Goal: Task Accomplishment & Management: Manage account settings

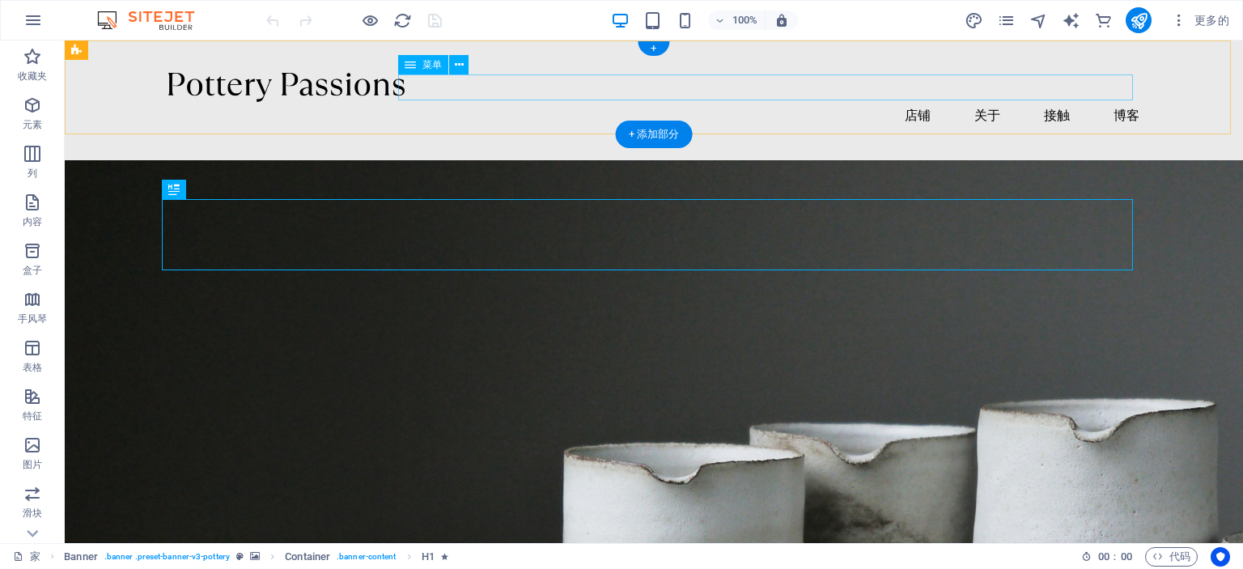
click at [910, 102] on nav "店铺 关于 接触 博客" at bounding box center [653, 115] width 971 height 26
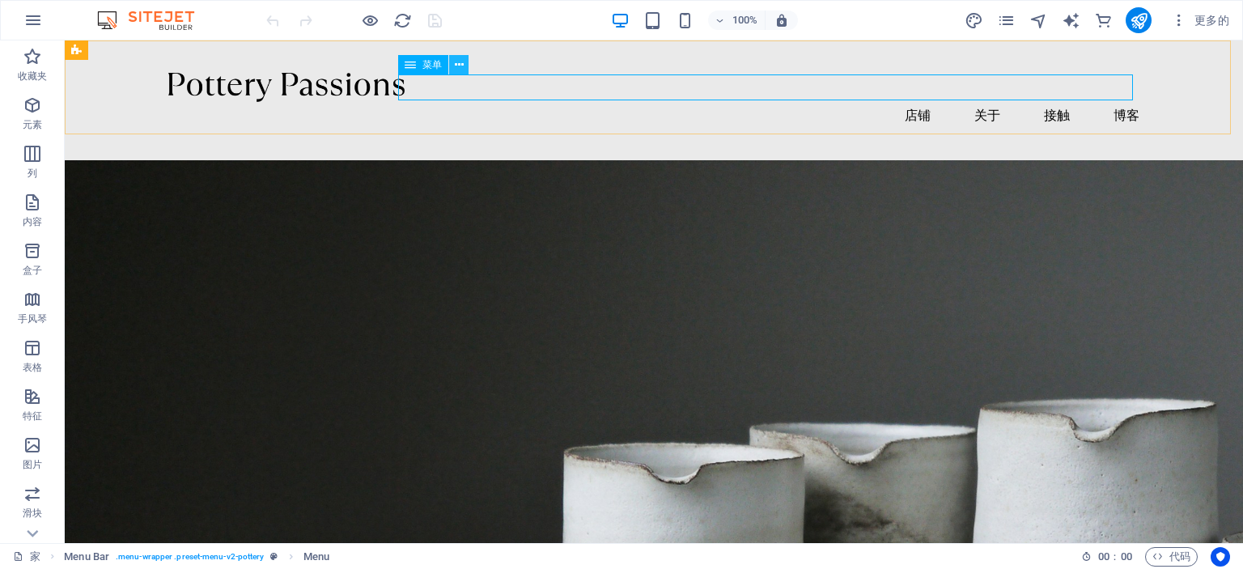
click at [456, 62] on icon at bounding box center [459, 65] width 9 height 17
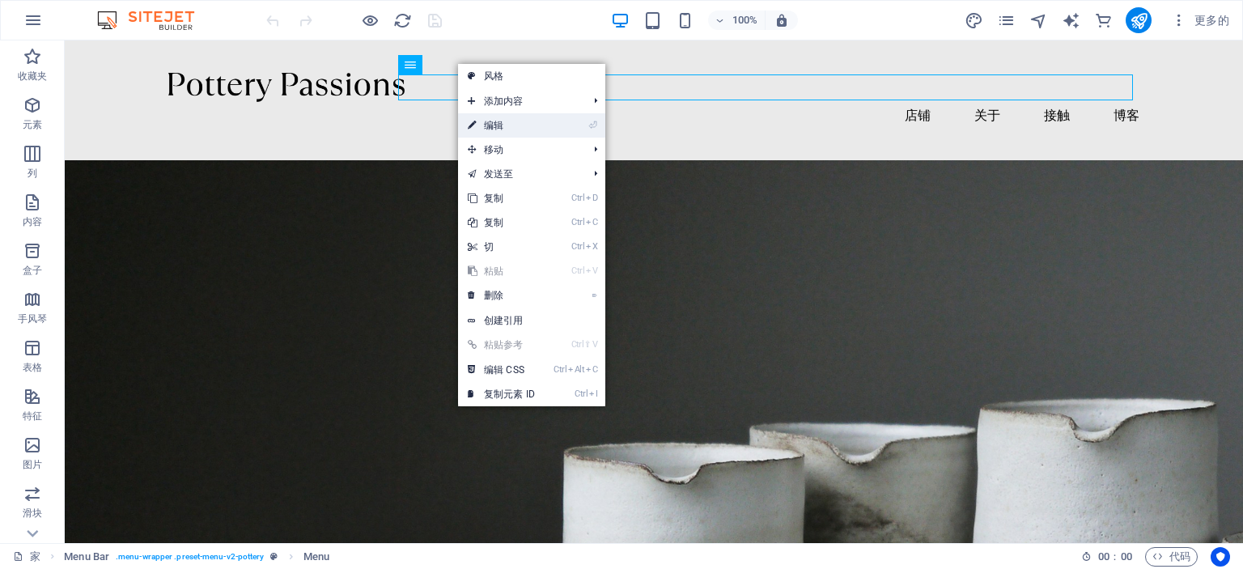
drag, startPoint x: 498, startPoint y: 124, endPoint x: 227, endPoint y: 75, distance: 276.2
click at [498, 124] on font "编辑" at bounding box center [493, 125] width 19 height 11
select select "1"
select select
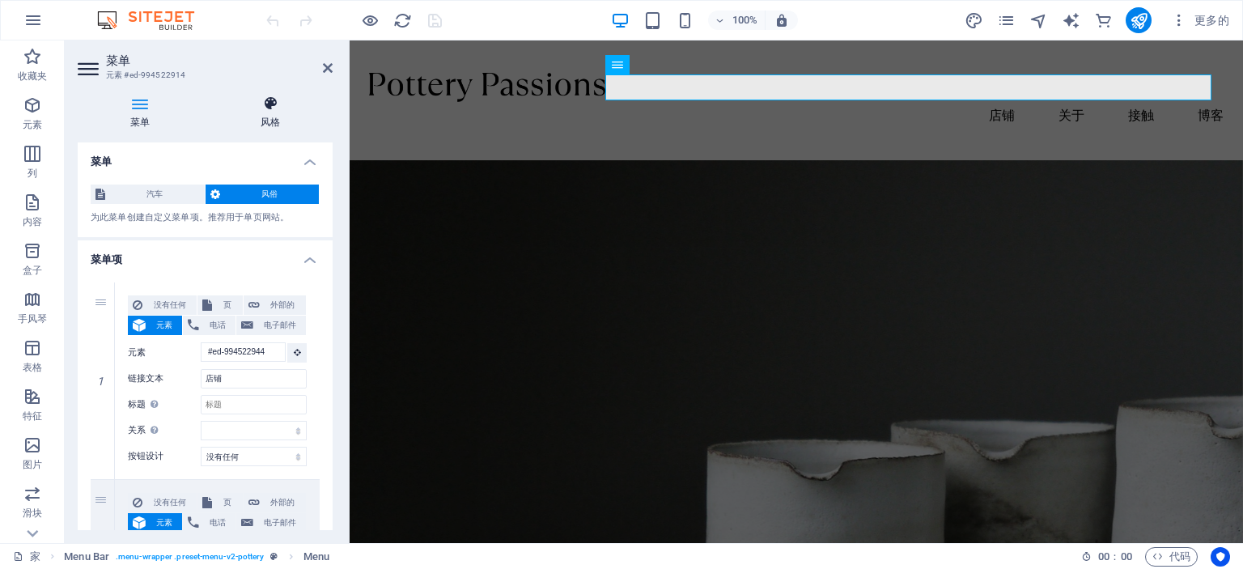
click at [280, 100] on icon at bounding box center [271, 103] width 125 height 16
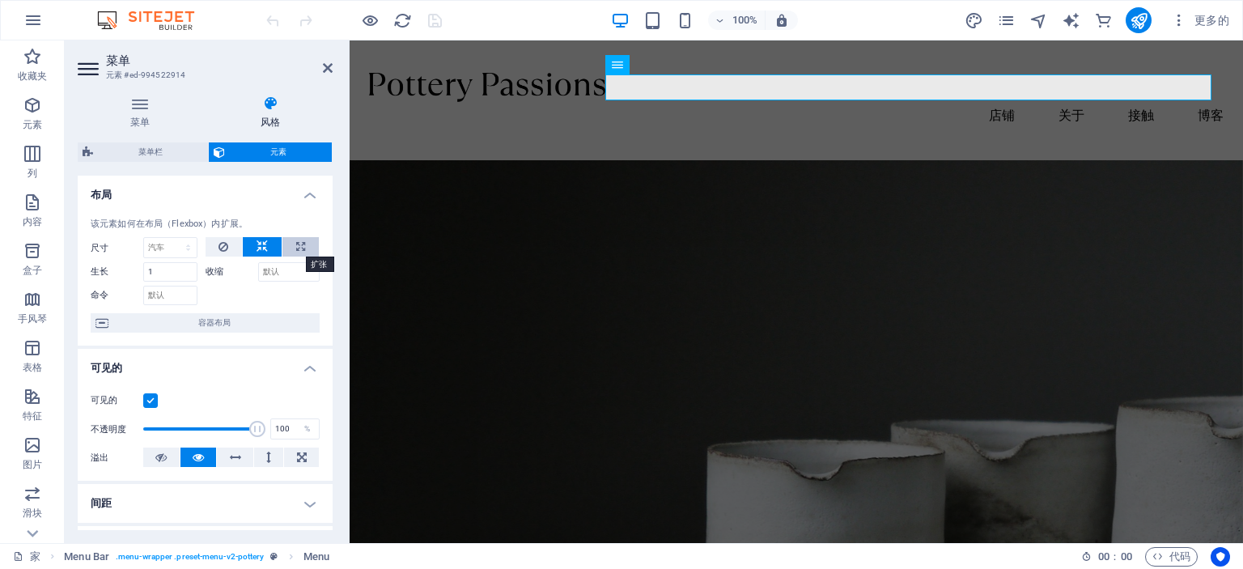
click at [302, 239] on button at bounding box center [300, 246] width 36 height 19
type input "100"
select select "%"
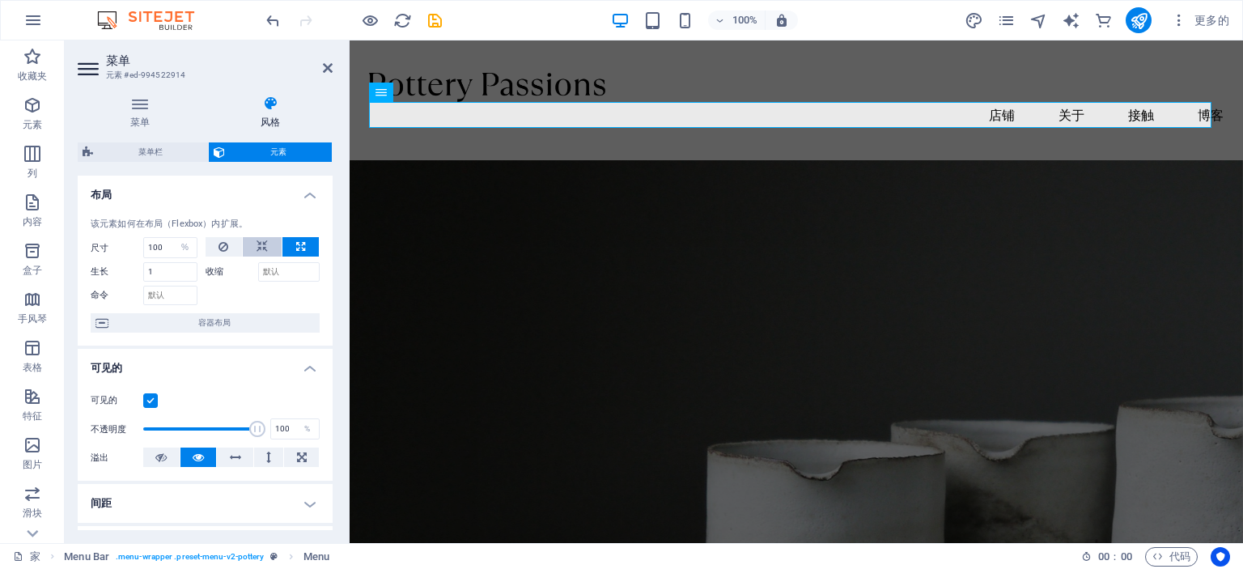
click at [265, 248] on icon at bounding box center [262, 246] width 11 height 19
select select "DISABLED_OPTION_VALUE"
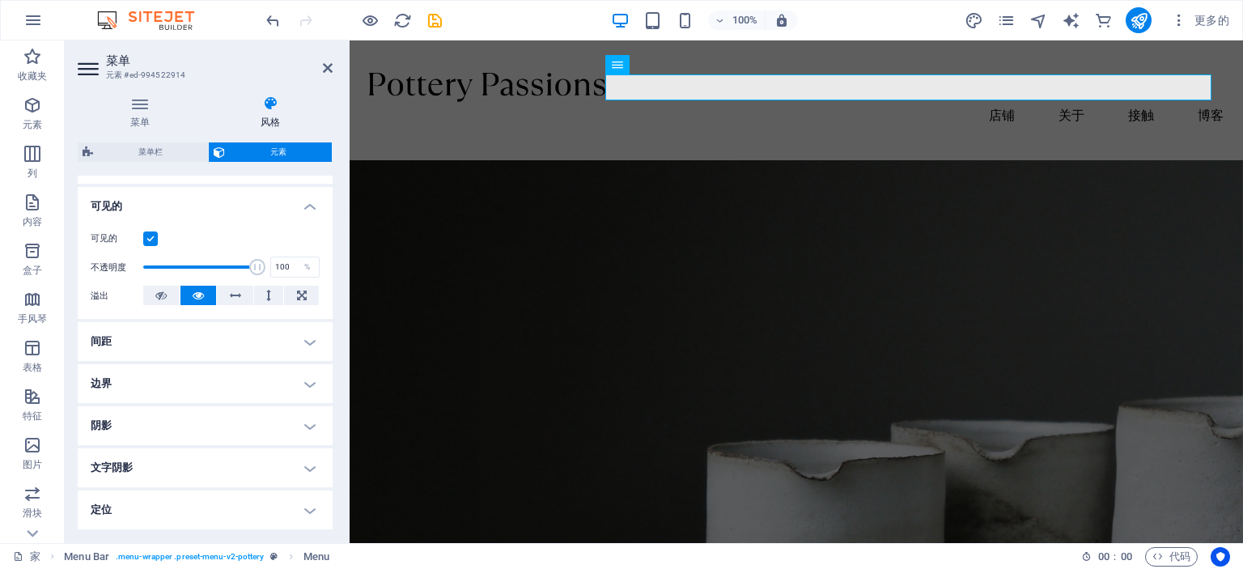
scroll to position [243, 0]
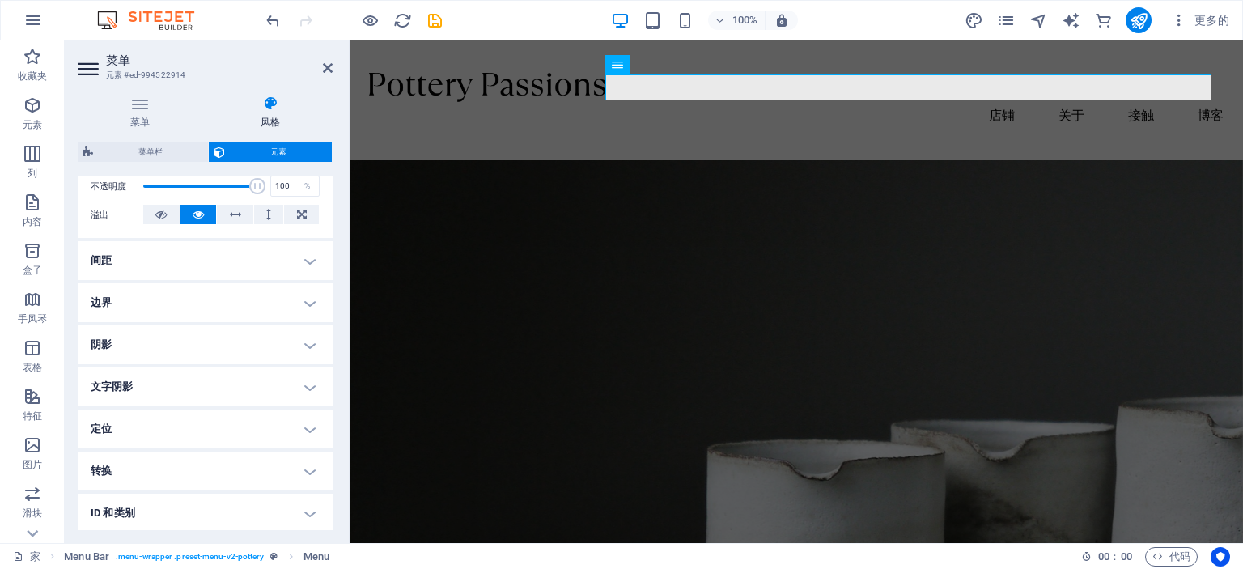
click at [250, 372] on h4 "文字阴影" at bounding box center [205, 386] width 255 height 39
click at [250, 372] on h4 "文字阴影" at bounding box center [205, 381] width 255 height 29
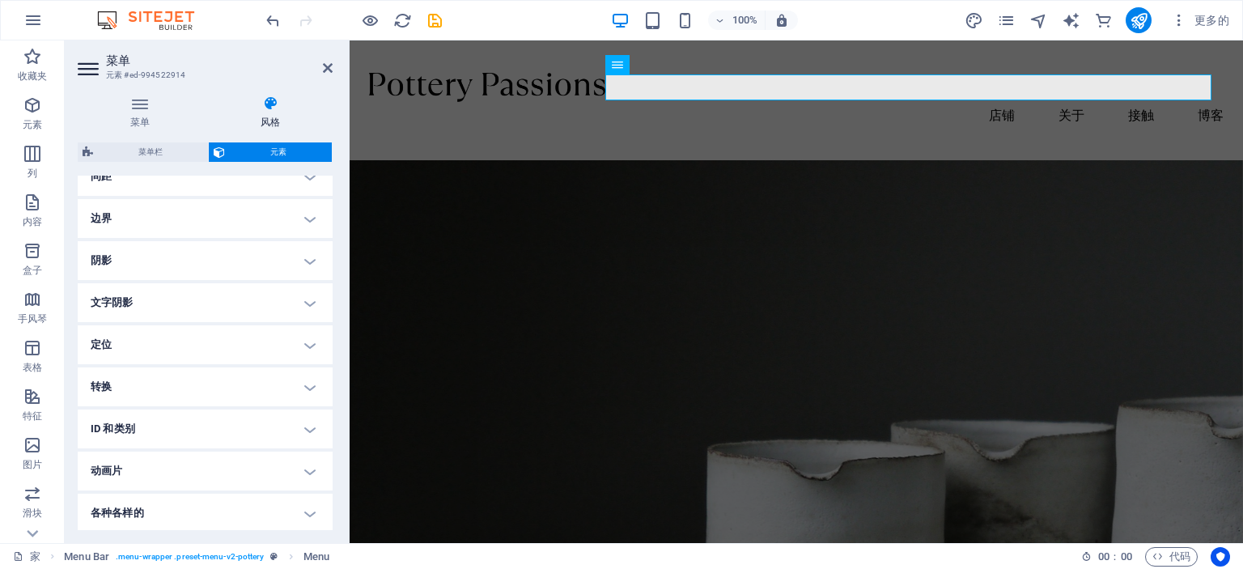
scroll to position [329, 0]
click at [263, 422] on h4 "ID 和类别" at bounding box center [205, 427] width 255 height 39
click at [263, 420] on h4 "ID 和类别" at bounding box center [205, 422] width 255 height 29
click at [248, 466] on h4 "动画片" at bounding box center [205, 469] width 255 height 39
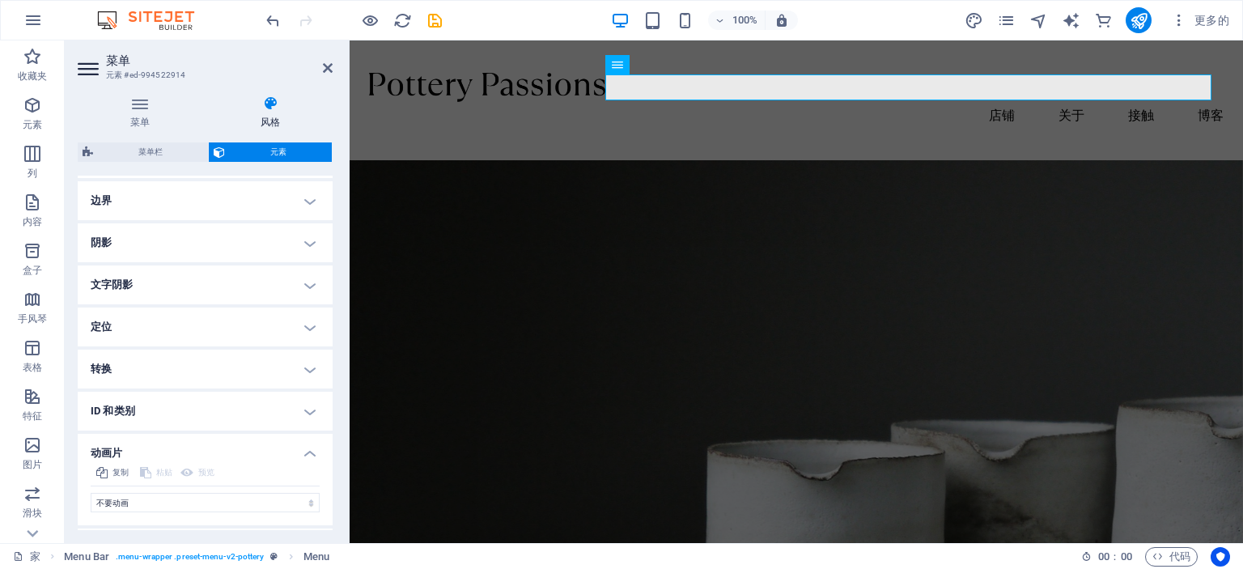
scroll to position [381, 0]
click at [262, 410] on h4 "动画片" at bounding box center [205, 411] width 255 height 29
click at [284, 500] on h4 "各种各样的" at bounding box center [205, 511] width 255 height 39
click at [291, 401] on h4 "各种各样的" at bounding box center [205, 406] width 255 height 29
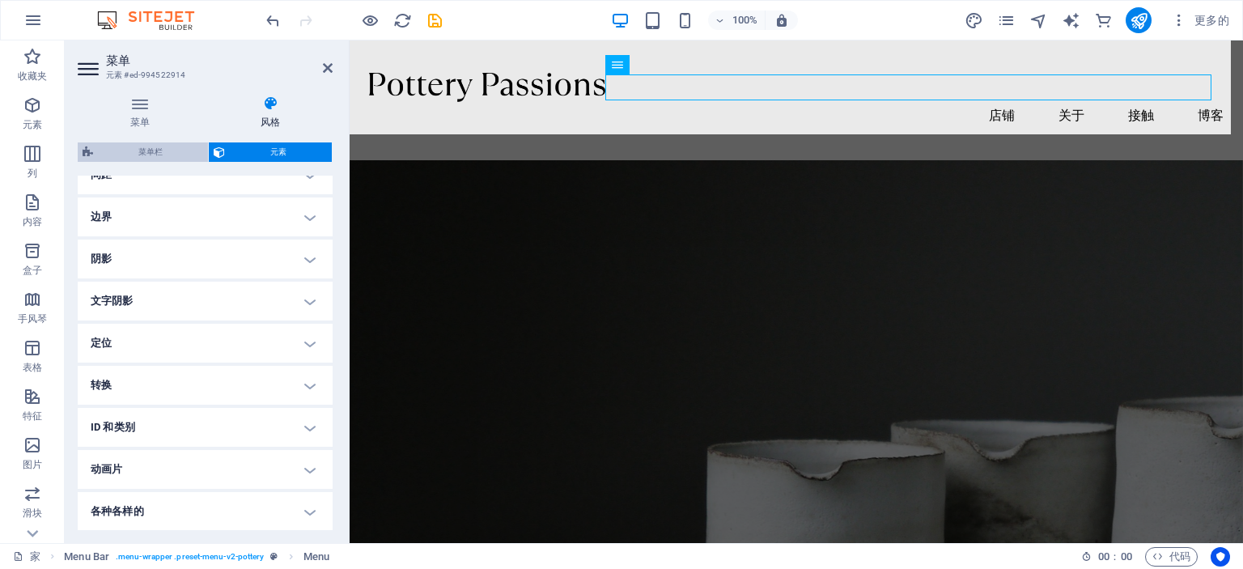
click at [155, 155] on font "菜单栏" at bounding box center [150, 151] width 24 height 9
select select "rem"
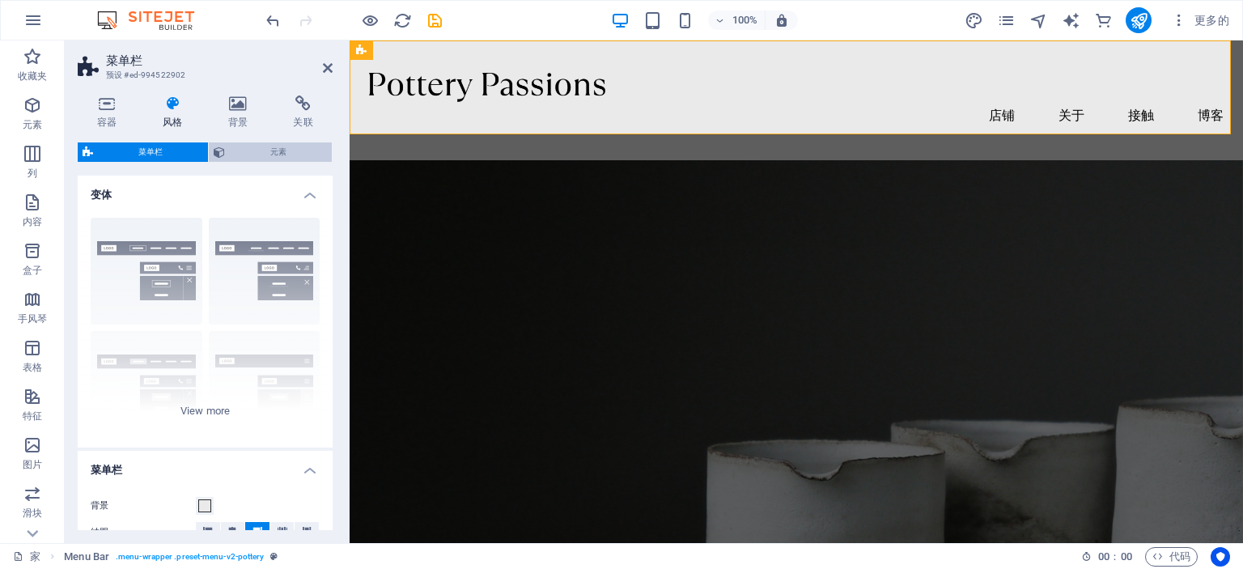
click at [247, 151] on span "元素" at bounding box center [278, 151] width 97 height 19
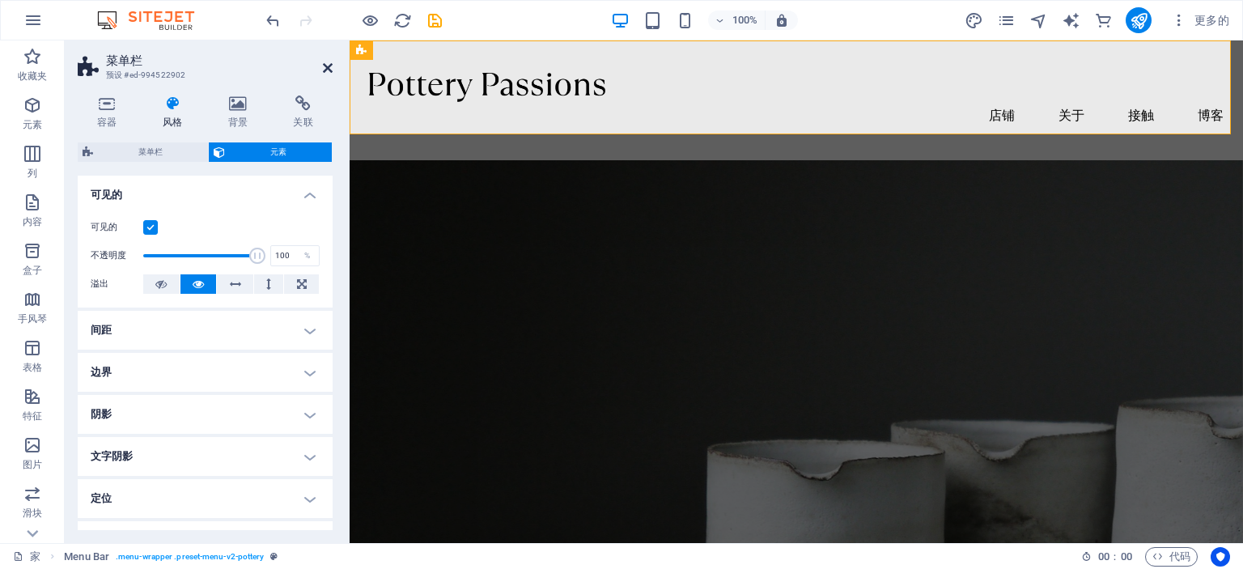
click at [327, 73] on icon at bounding box center [328, 67] width 10 height 13
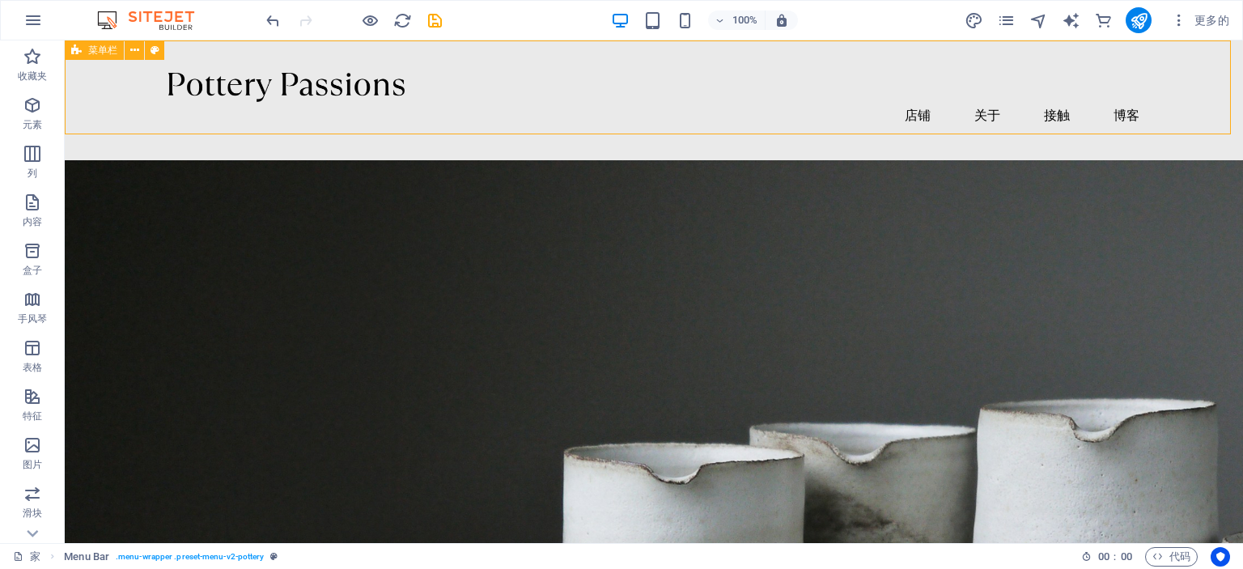
click at [81, 51] on icon at bounding box center [76, 49] width 11 height 19
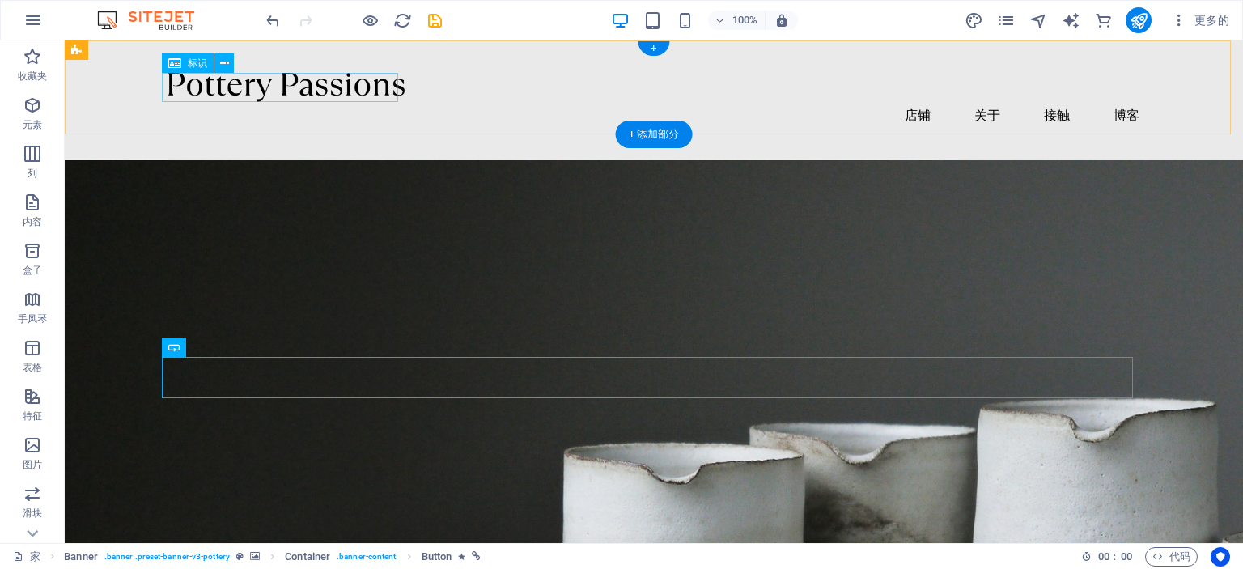
click at [310, 95] on div at bounding box center [653, 87] width 971 height 29
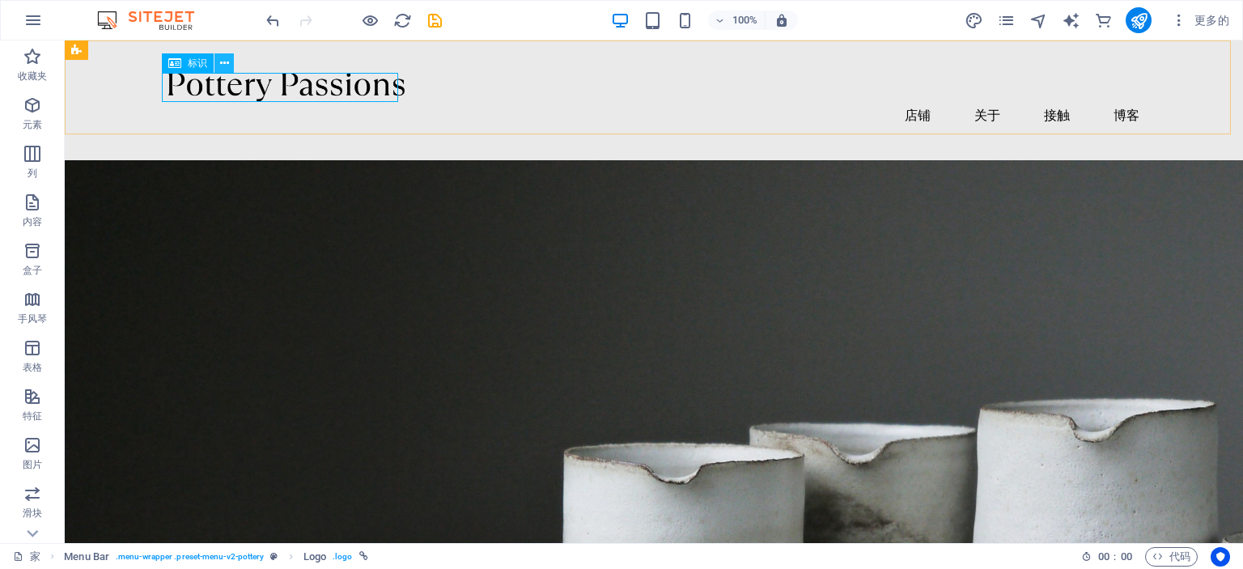
click at [220, 64] on icon at bounding box center [224, 63] width 9 height 17
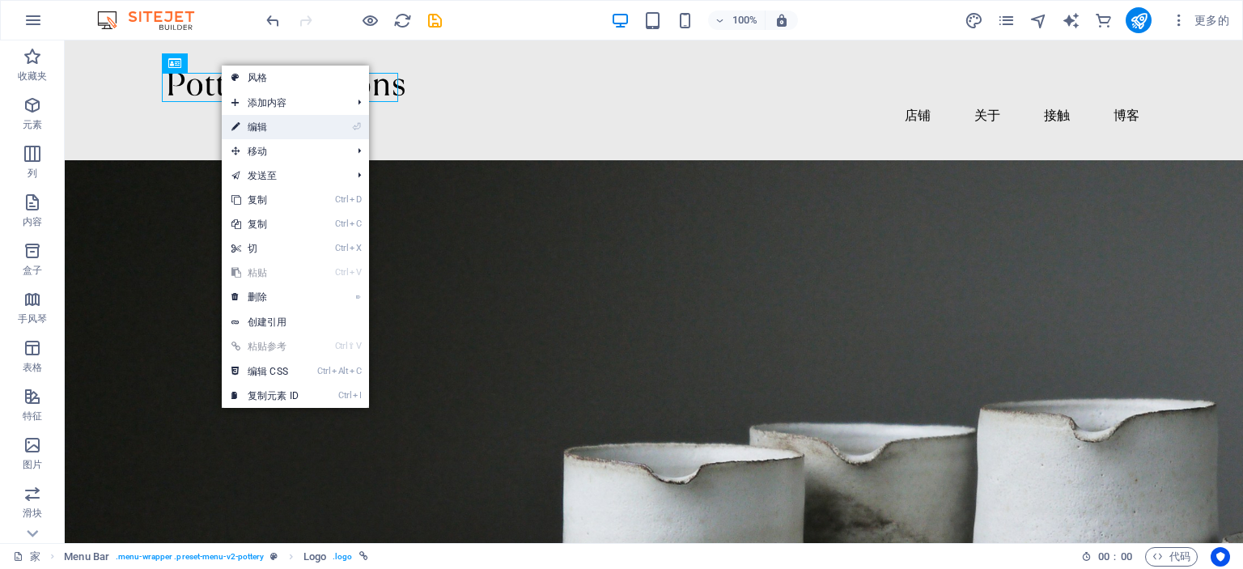
click at [281, 125] on link "⏎ 编辑" at bounding box center [265, 127] width 87 height 24
select select "px"
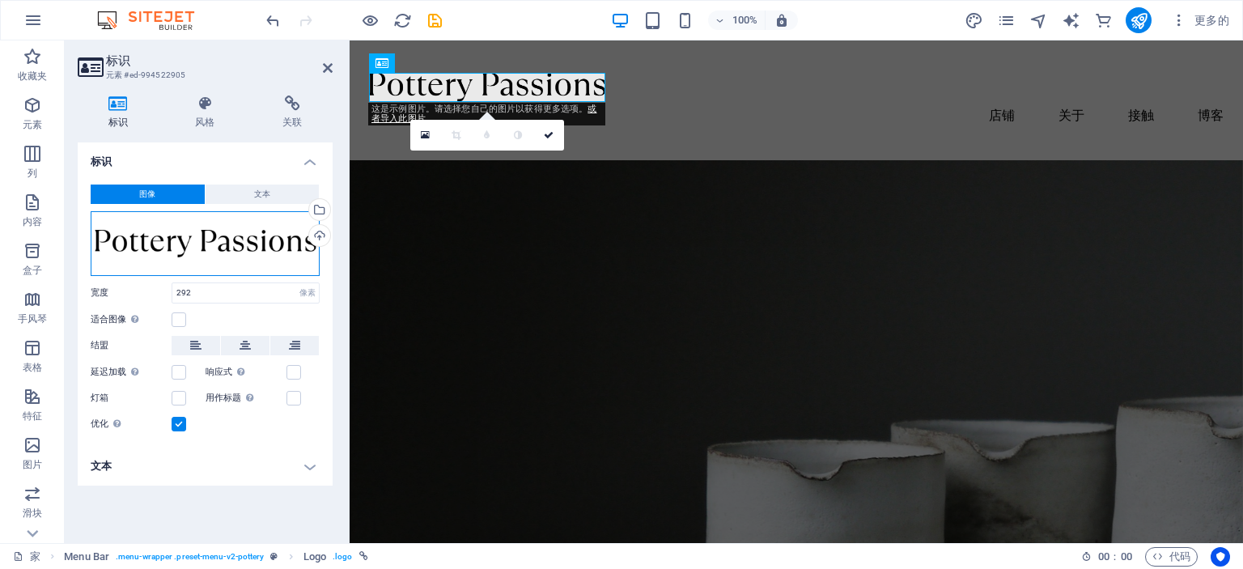
click at [301, 252] on div "将文件拖到此处，单击选择文件或 从文件或我们的免费库存照片和视频中选择文件" at bounding box center [205, 243] width 229 height 65
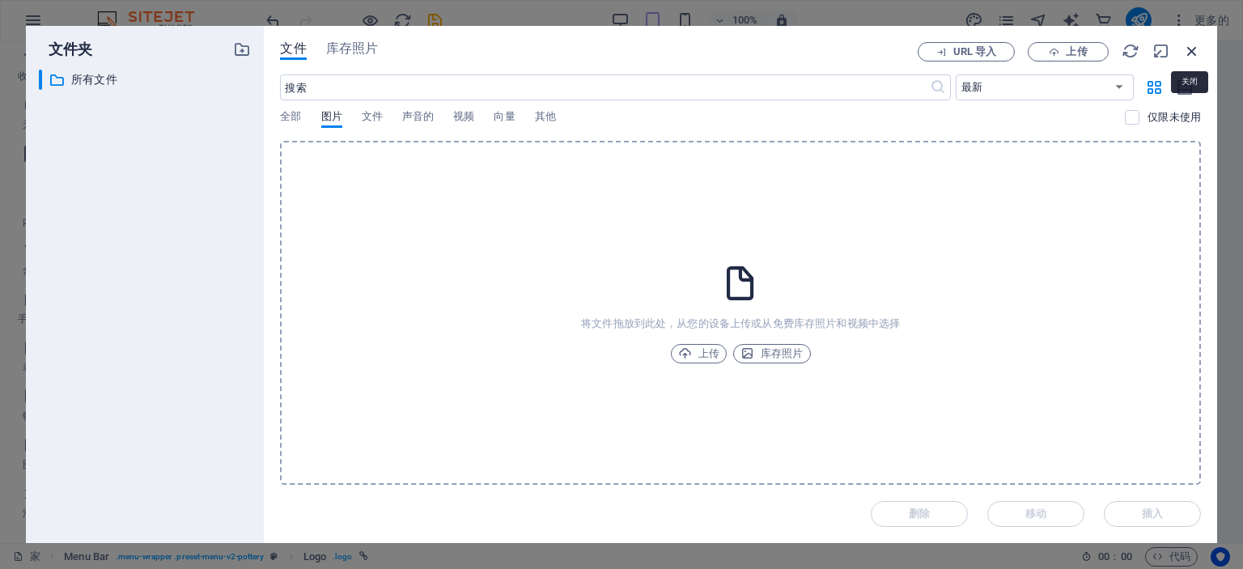
click at [1192, 50] on icon "button" at bounding box center [1192, 51] width 18 height 18
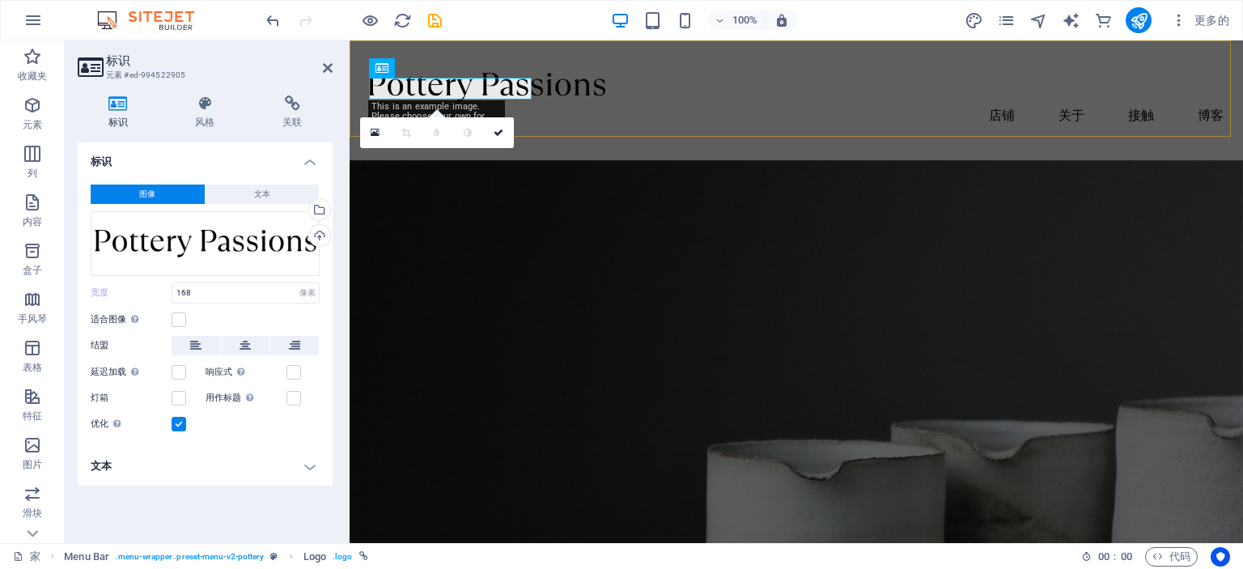
type input "292"
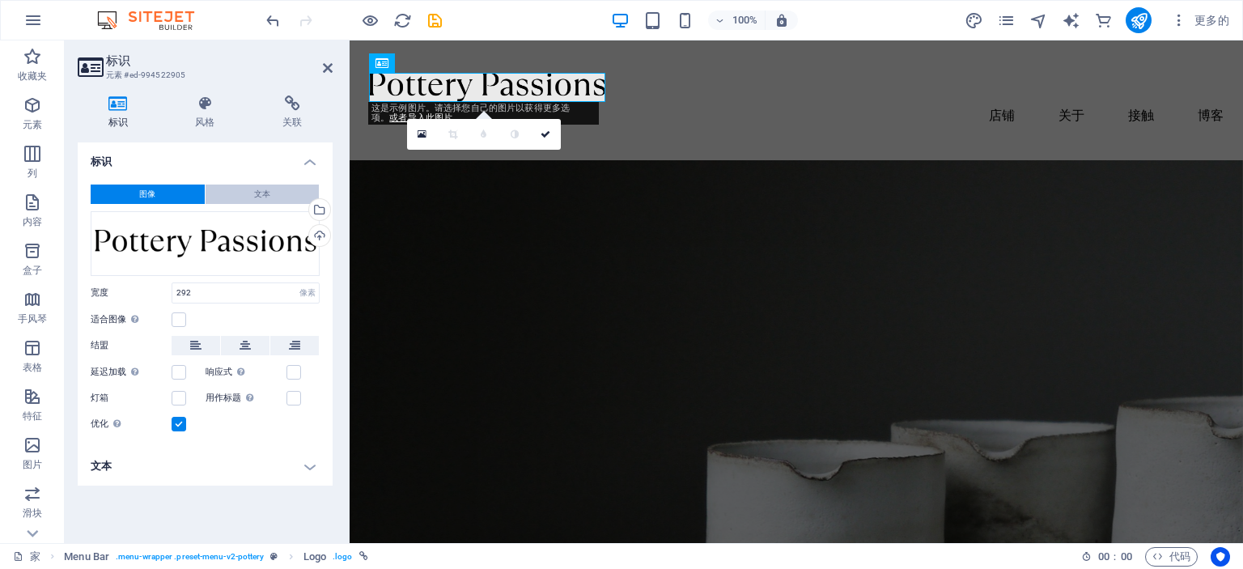
click at [252, 195] on button "文本" at bounding box center [263, 193] width 114 height 19
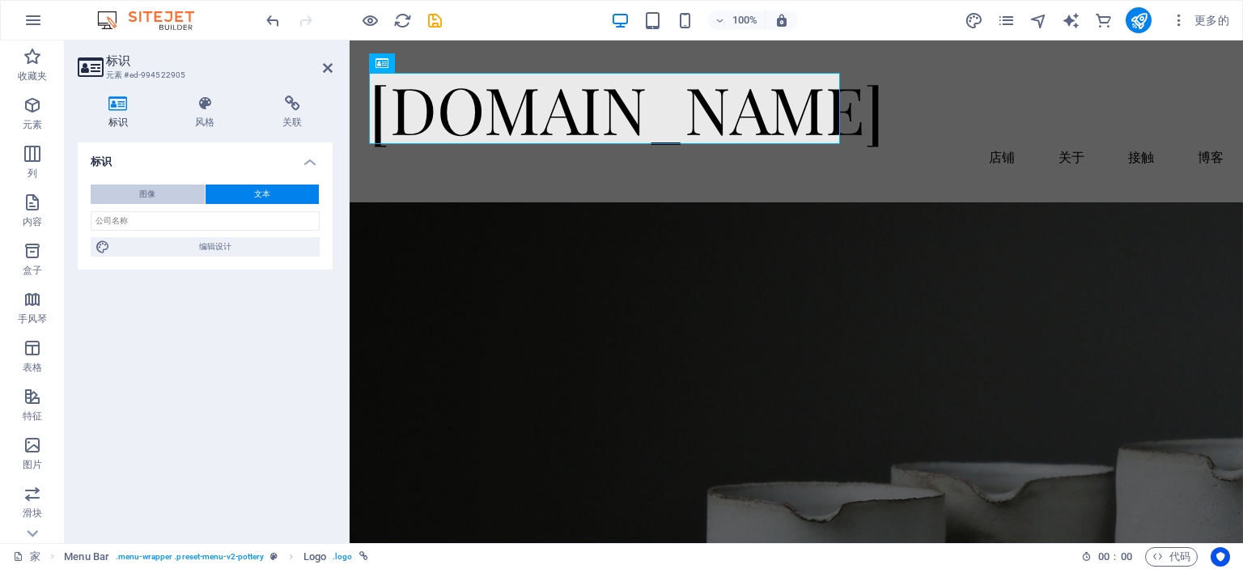
click at [171, 195] on button "图像" at bounding box center [148, 193] width 114 height 19
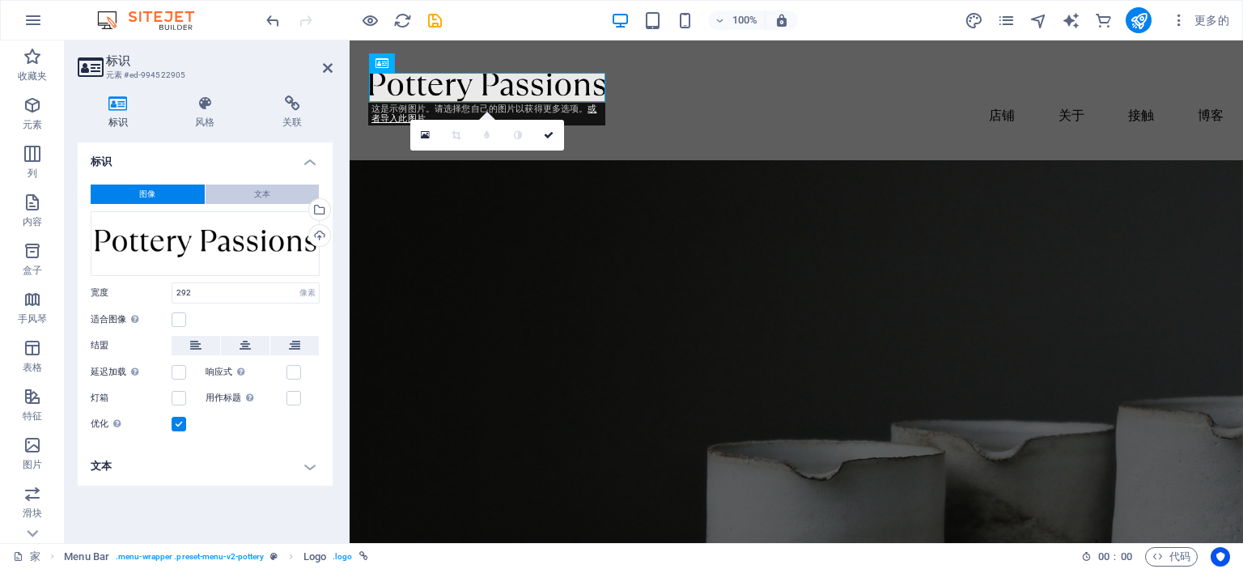
click at [260, 189] on font "文本" at bounding box center [262, 193] width 16 height 9
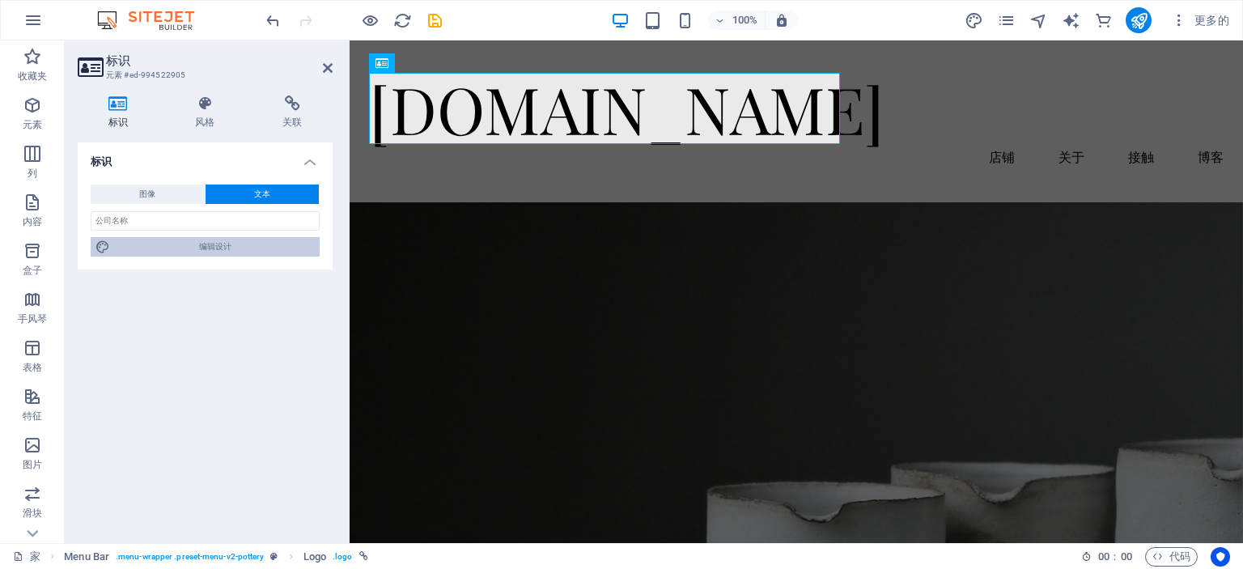
click at [223, 245] on font "编辑设计" at bounding box center [215, 246] width 32 height 9
select select "px"
select select "400"
select select "px"
select select "rem"
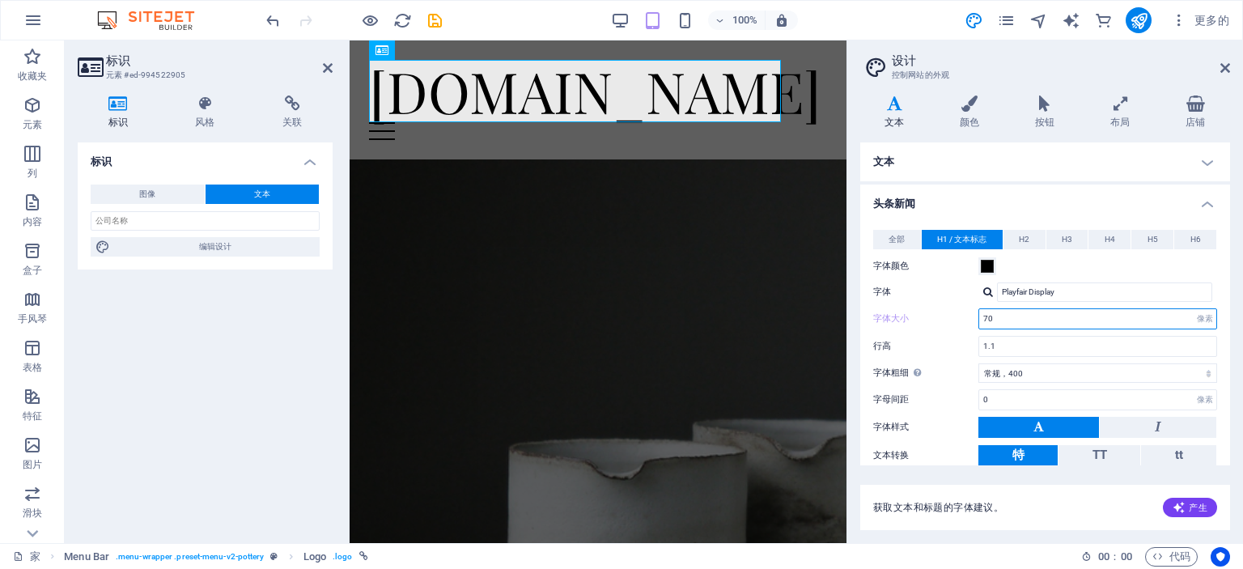
click at [1101, 315] on input "70" at bounding box center [1097, 318] width 237 height 19
type input "7"
type input "55"
click at [1181, 268] on div "字体颜色" at bounding box center [1045, 266] width 344 height 19
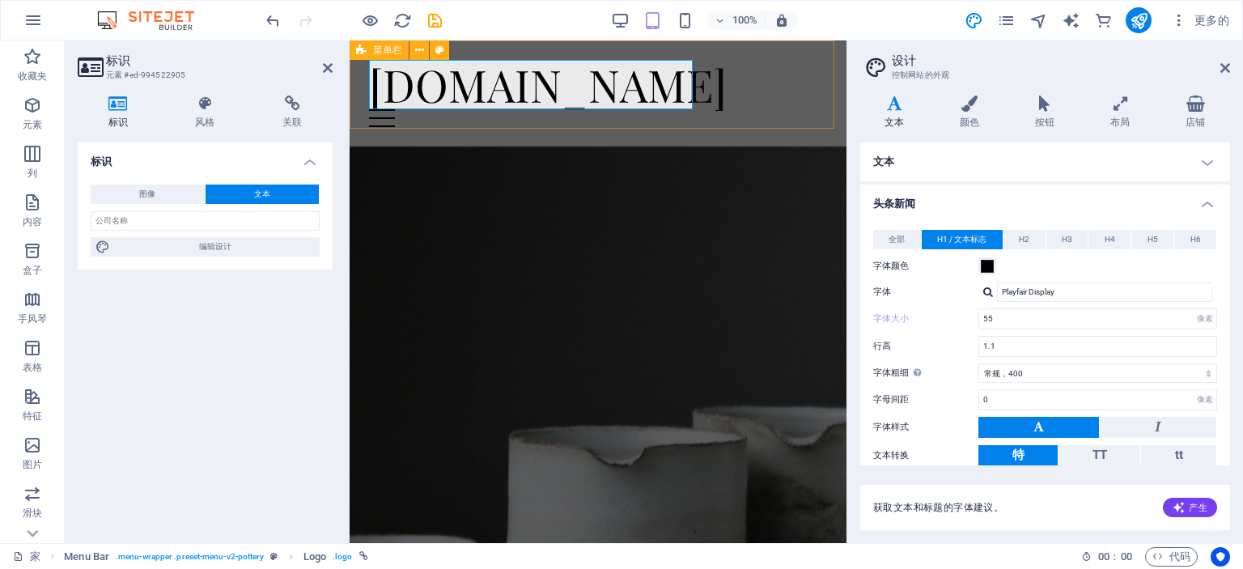
click at [753, 96] on div "[DOMAIN_NAME] 菜单 店铺 关于 接触 博客" at bounding box center [598, 93] width 497 height 106
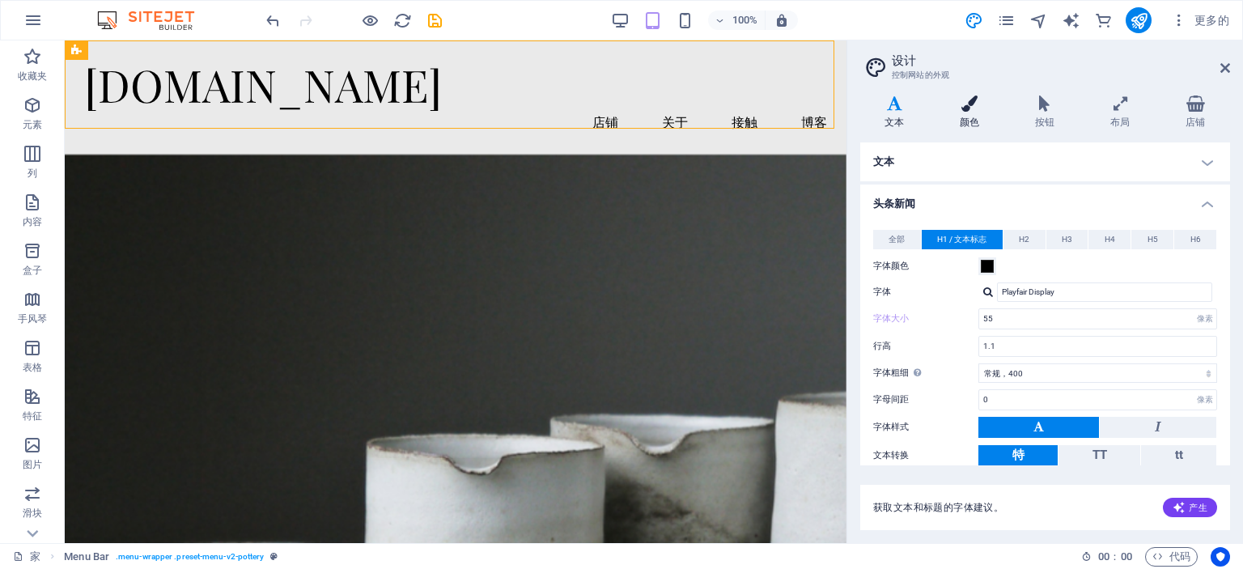
click at [972, 106] on icon at bounding box center [969, 103] width 69 height 16
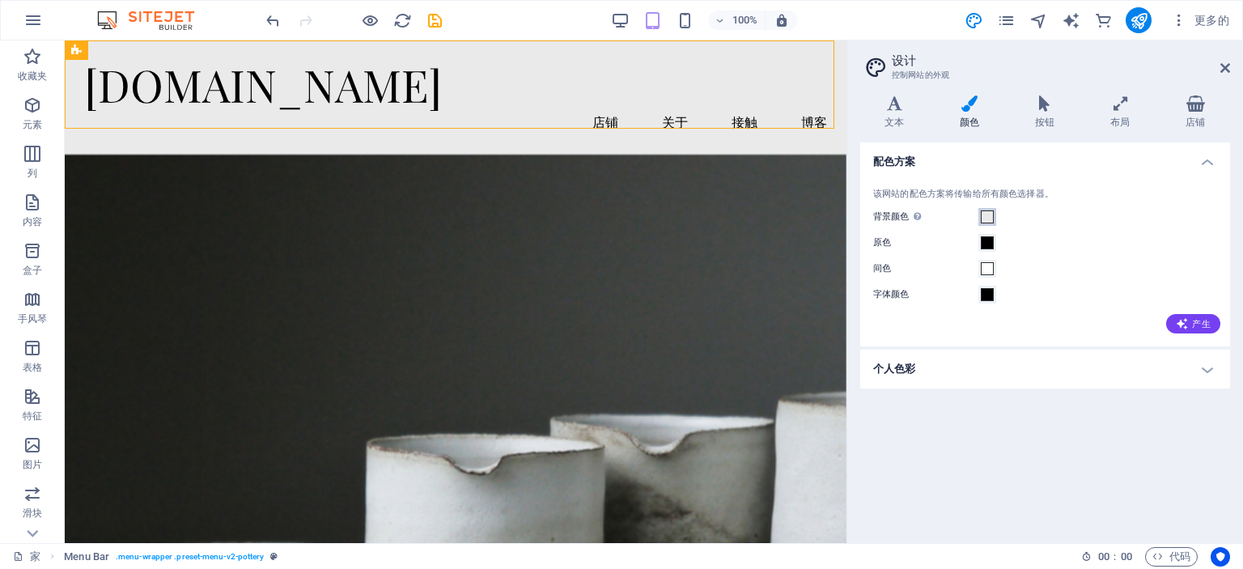
click at [984, 219] on span at bounding box center [987, 216] width 13 height 13
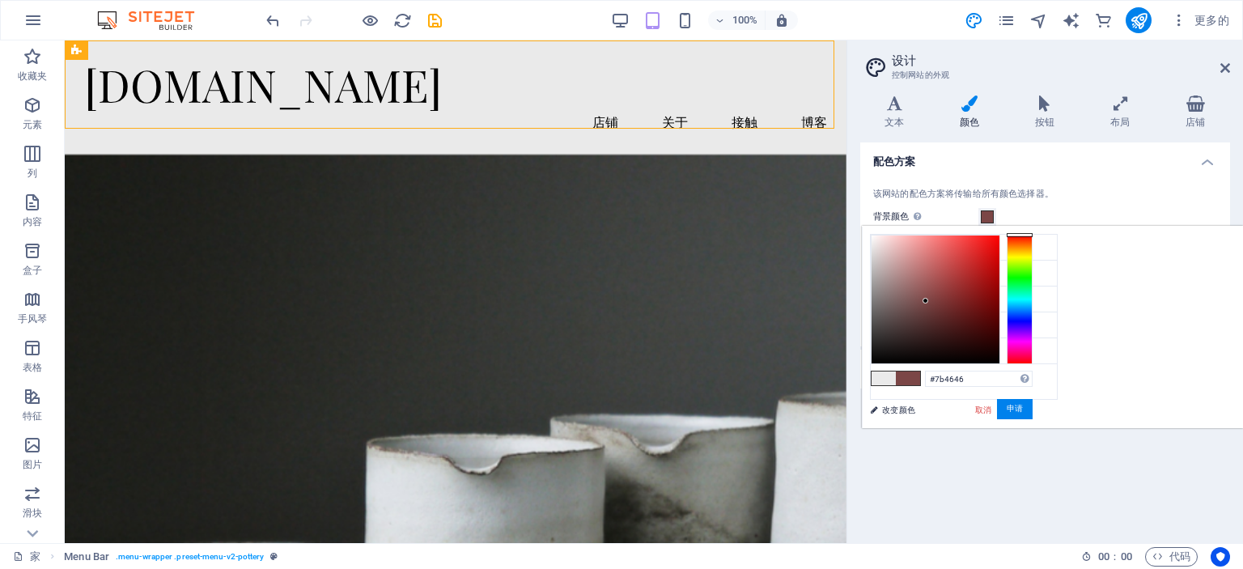
drag, startPoint x: 1092, startPoint y: 261, endPoint x: 1128, endPoint y: 300, distance: 52.7
click at [999, 300] on div at bounding box center [936, 299] width 128 height 128
drag, startPoint x: 1128, startPoint y: 300, endPoint x: 1135, endPoint y: 259, distance: 41.8
click at [935, 264] on div at bounding box center [932, 267] width 6 height 6
type input "#cacaca"
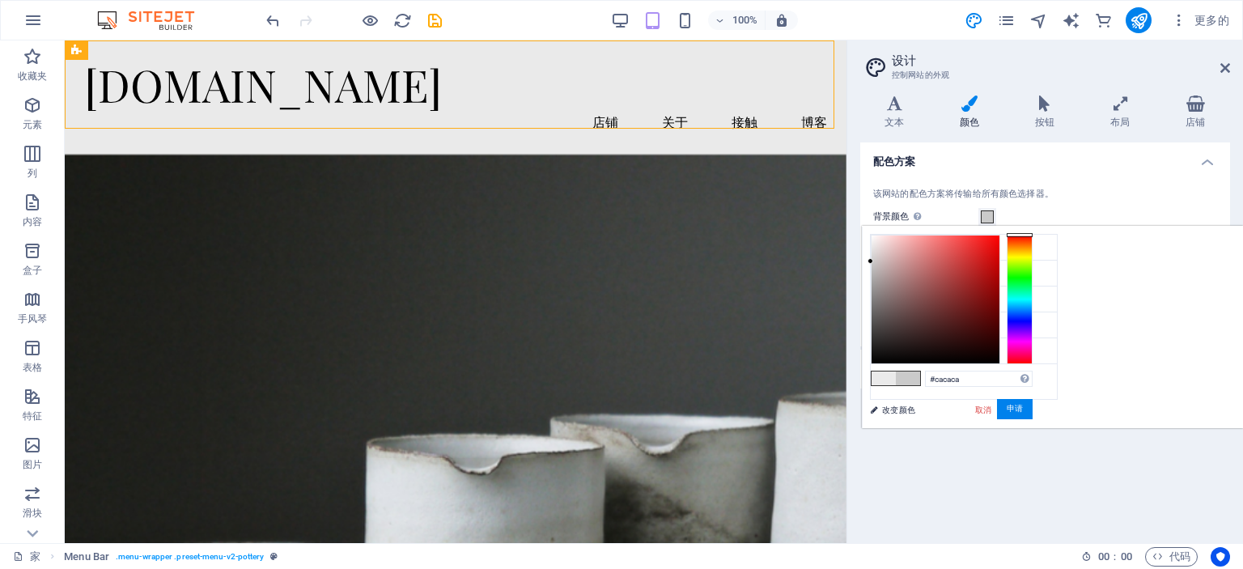
drag, startPoint x: 1135, startPoint y: 259, endPoint x: 1065, endPoint y: 261, distance: 69.6
click at [1041, 261] on div "#cacaca 支持的格式 #0852ed rgb(8, 82, 237) rgba(8, 82, 237, 90%) hsv(221,97,93) hsl(…" at bounding box center [951, 445] width 179 height 436
click at [1023, 408] on font "申请" at bounding box center [1015, 409] width 16 height 9
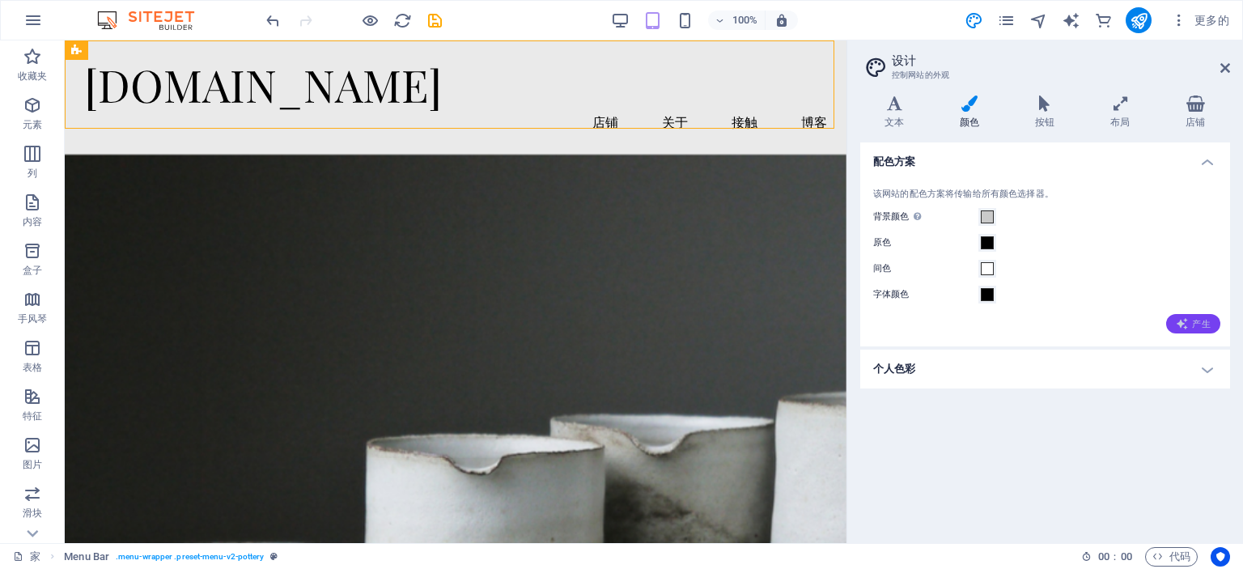
click at [1176, 329] on icon "button" at bounding box center [1182, 323] width 13 height 13
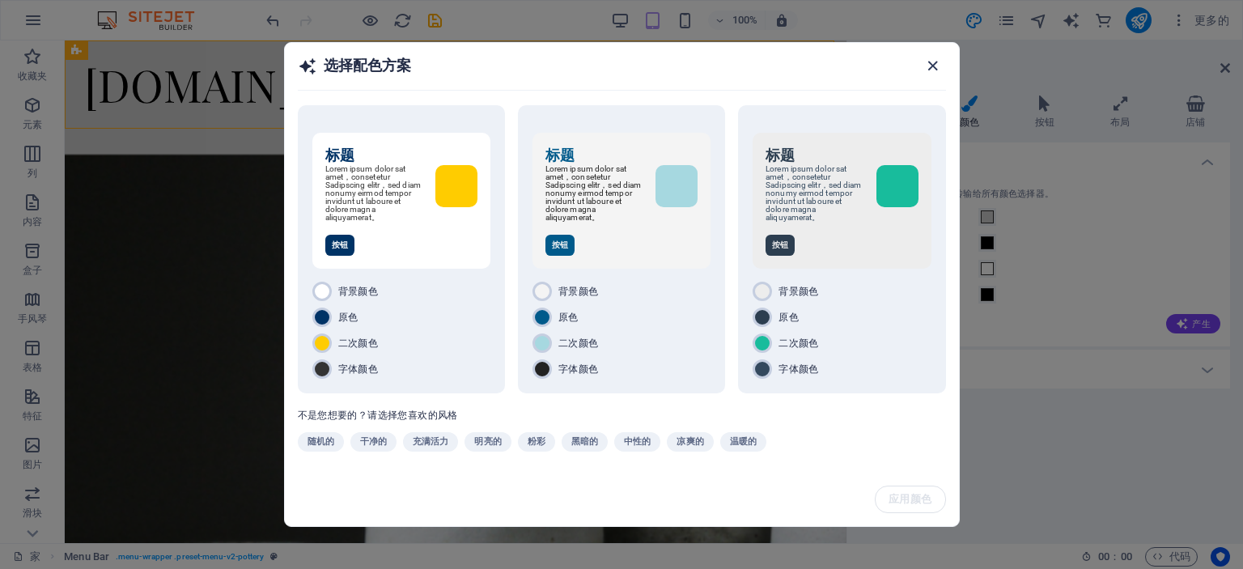
click at [937, 61] on icon "button" at bounding box center [932, 66] width 19 height 19
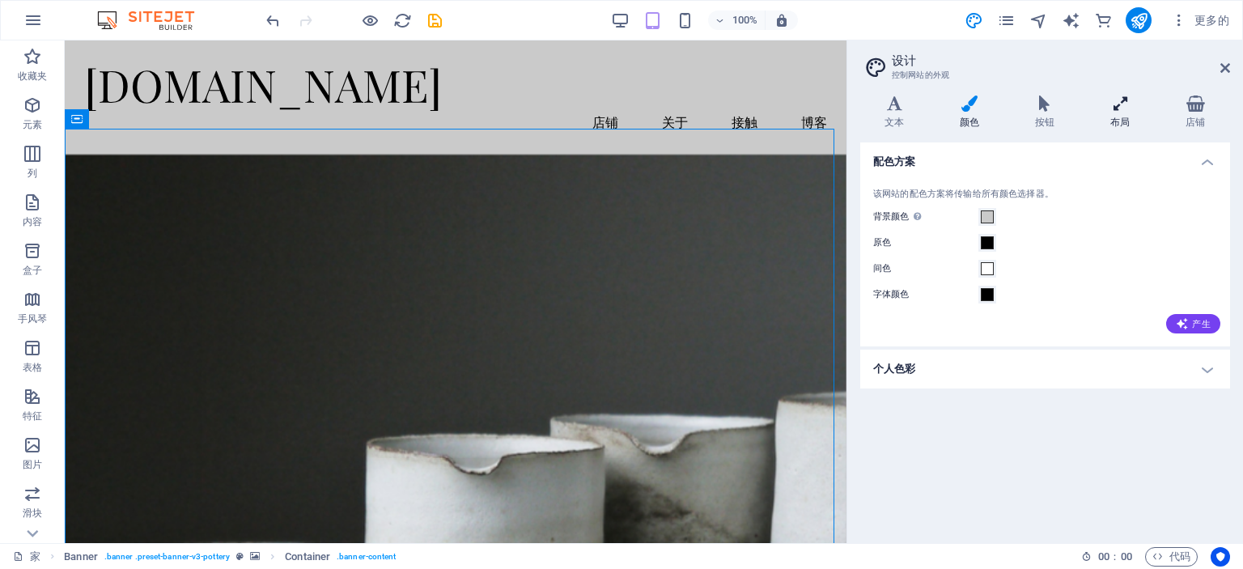
click at [1130, 112] on h4 "布局" at bounding box center [1123, 112] width 75 height 34
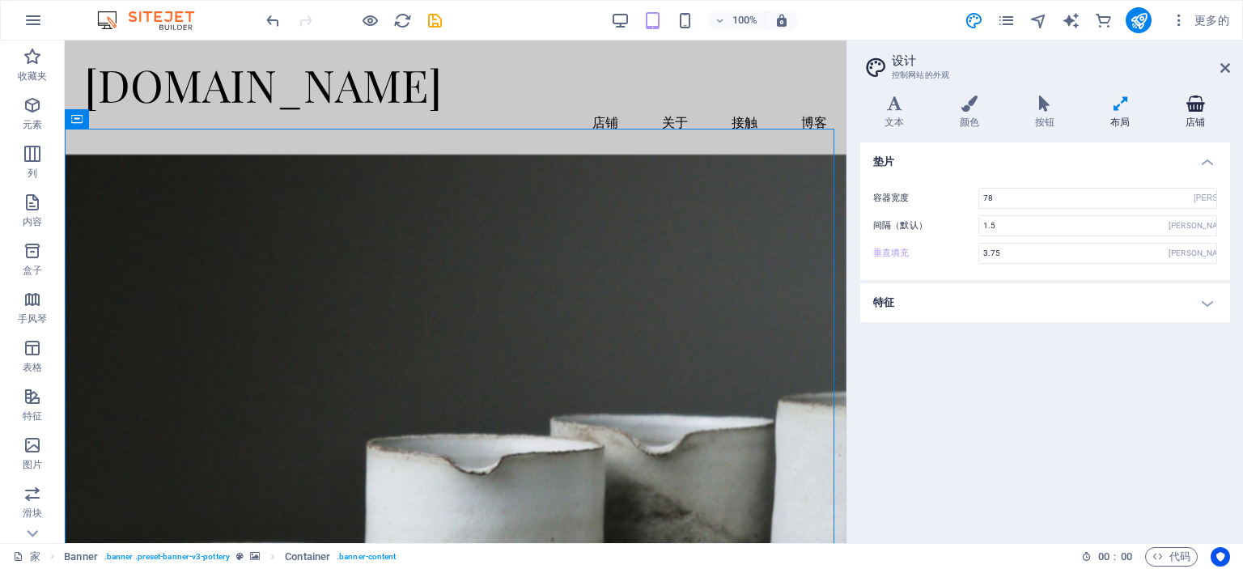
click at [1185, 109] on icon at bounding box center [1195, 103] width 69 height 16
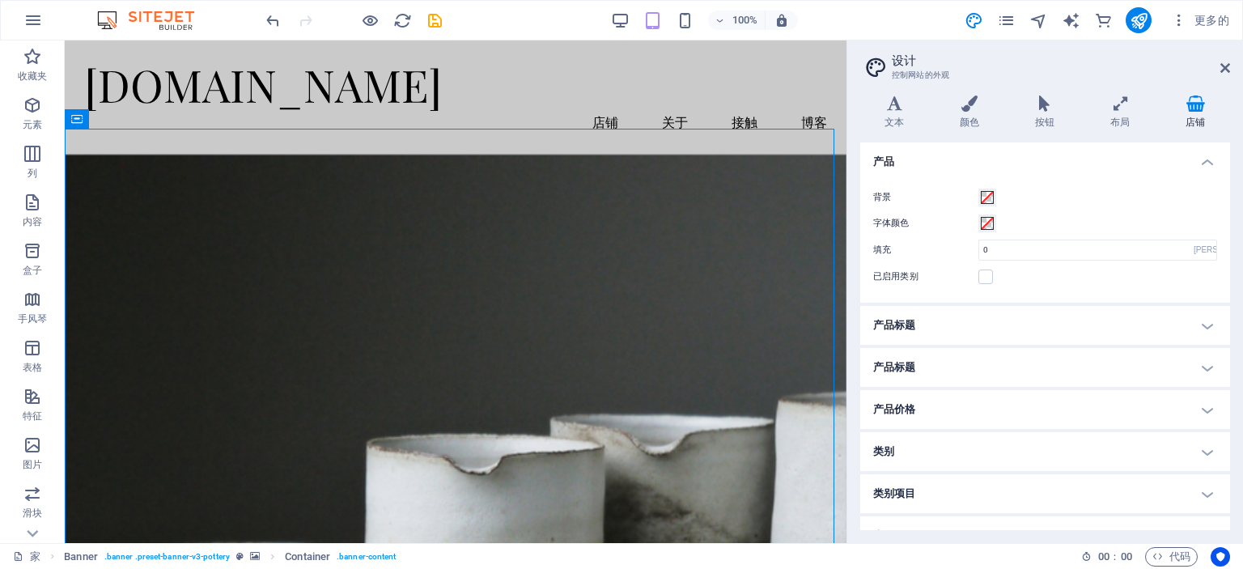
click at [1076, 372] on h4 "产品标题" at bounding box center [1045, 367] width 370 height 39
click at [1088, 362] on h4 "产品标题" at bounding box center [1045, 362] width 370 height 29
click at [1085, 410] on h4 "产品价格" at bounding box center [1045, 409] width 370 height 39
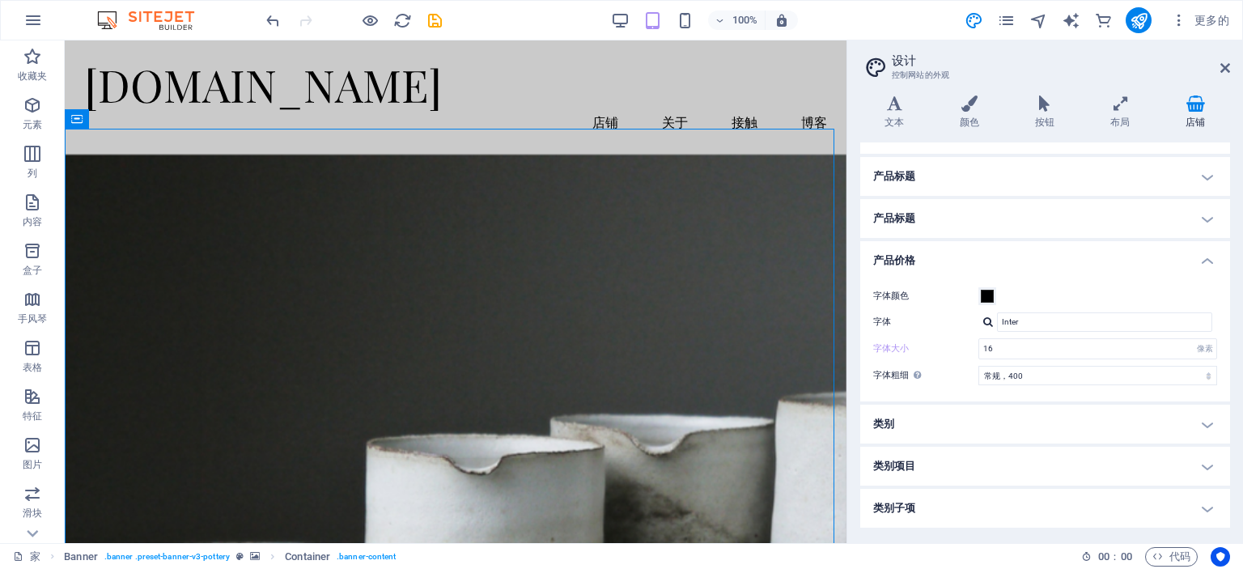
click at [1060, 248] on h4 "产品价格" at bounding box center [1045, 255] width 370 height 29
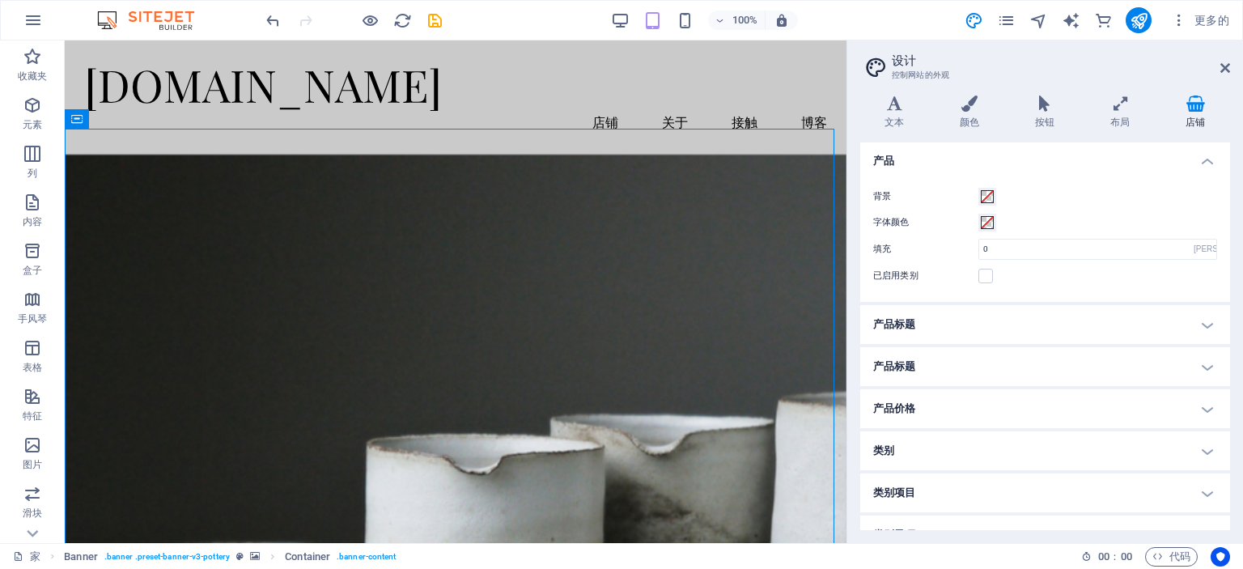
scroll to position [0, 0]
click at [1043, 329] on h4 "产品标题" at bounding box center [1045, 325] width 370 height 39
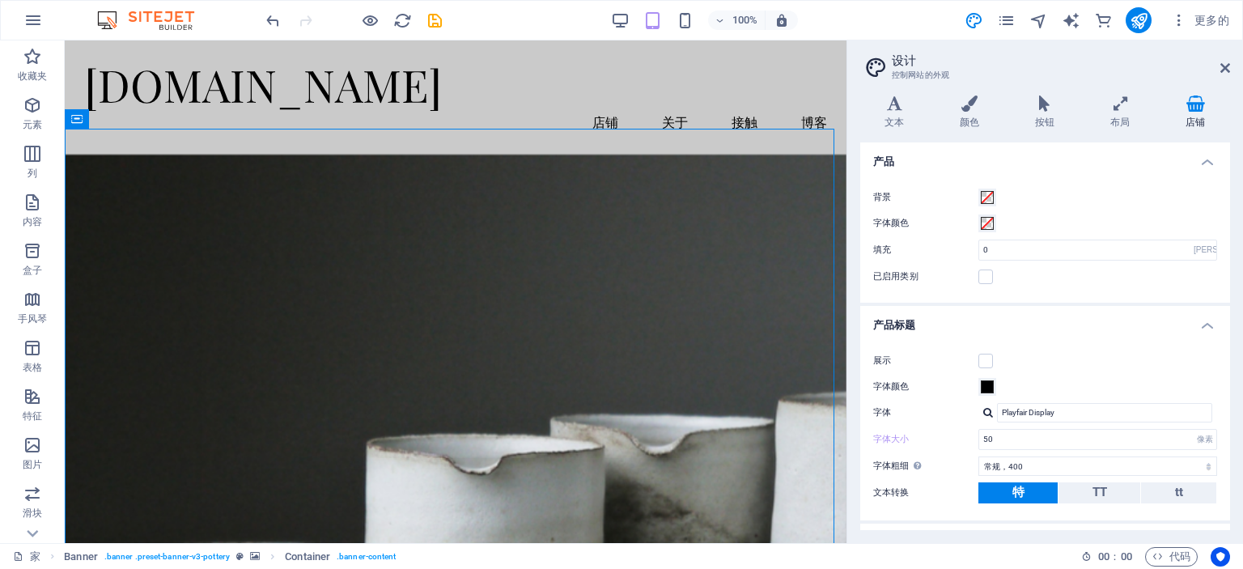
click at [1045, 322] on h4 "产品标题" at bounding box center [1045, 320] width 370 height 29
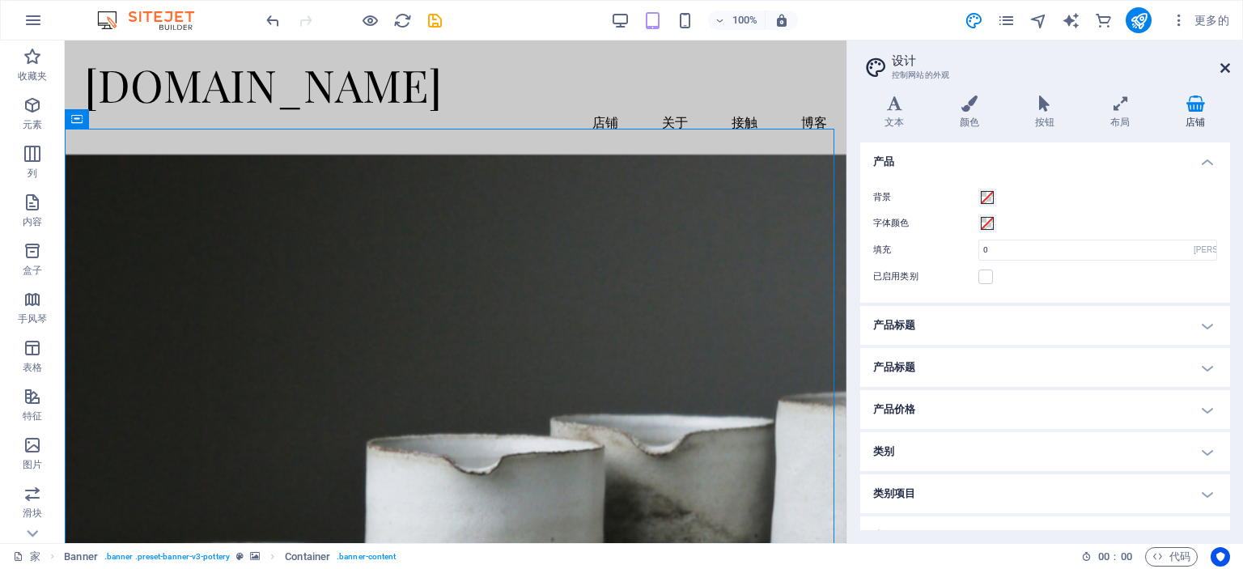
click at [1225, 70] on icon at bounding box center [1225, 67] width 10 height 13
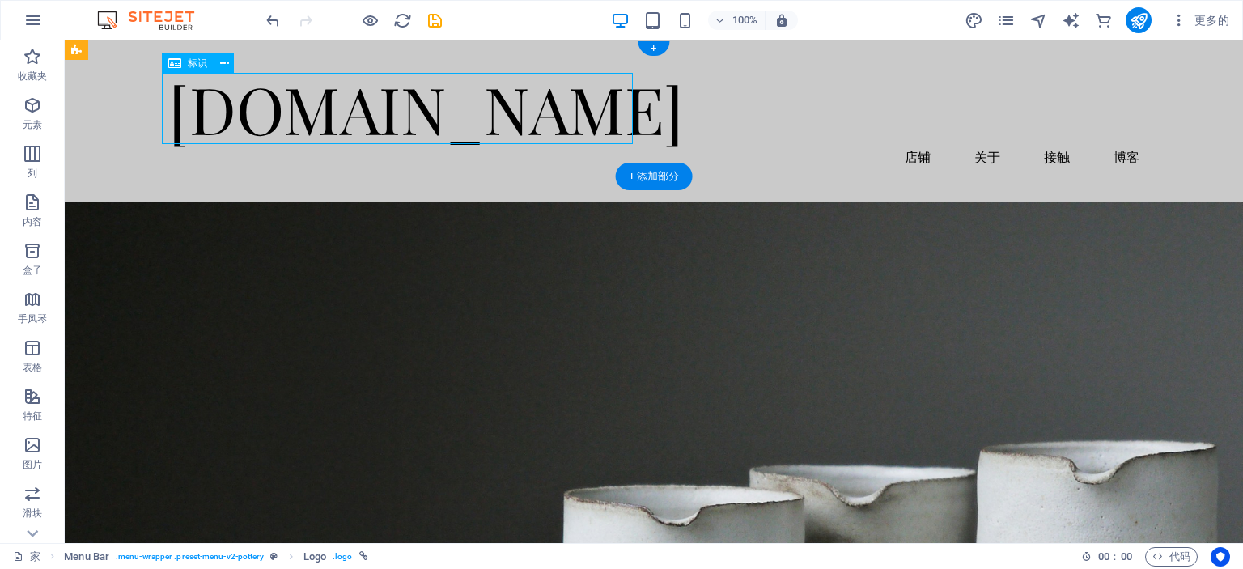
drag, startPoint x: 308, startPoint y: 106, endPoint x: 178, endPoint y: 125, distance: 131.6
click at [178, 125] on div "[DOMAIN_NAME]" at bounding box center [653, 108] width 971 height 71
click at [226, 116] on div "[DOMAIN_NAME]" at bounding box center [653, 108] width 971 height 71
drag, startPoint x: 356, startPoint y: 116, endPoint x: 216, endPoint y: 117, distance: 140.0
click at [216, 117] on div "[DOMAIN_NAME]" at bounding box center [653, 108] width 971 height 71
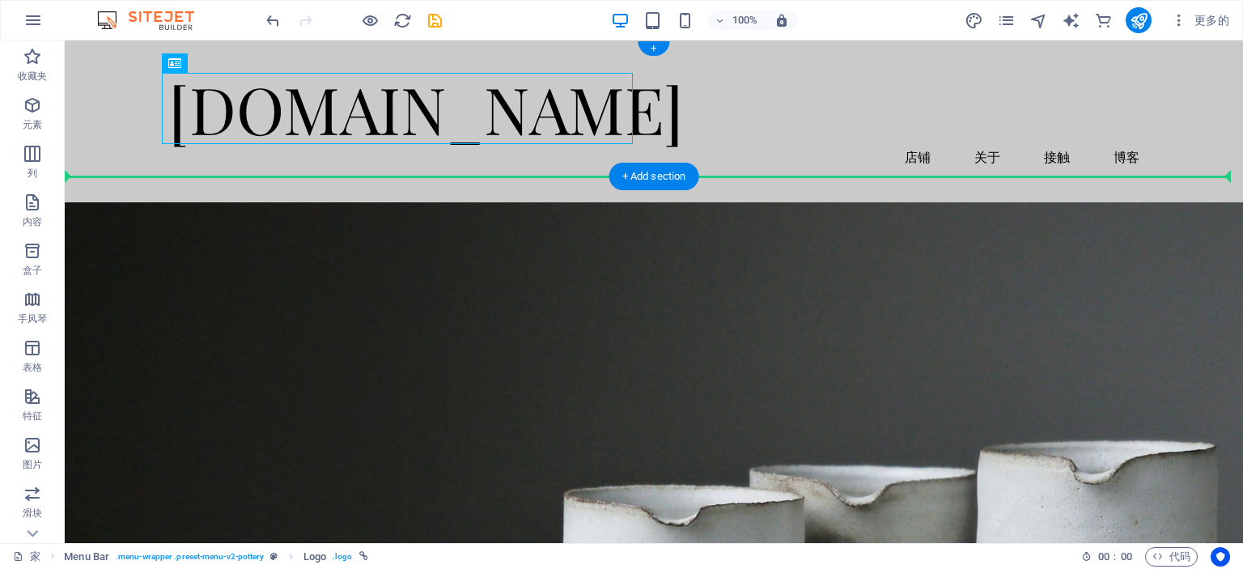
drag, startPoint x: 216, startPoint y: 117, endPoint x: 139, endPoint y: 119, distance: 76.9
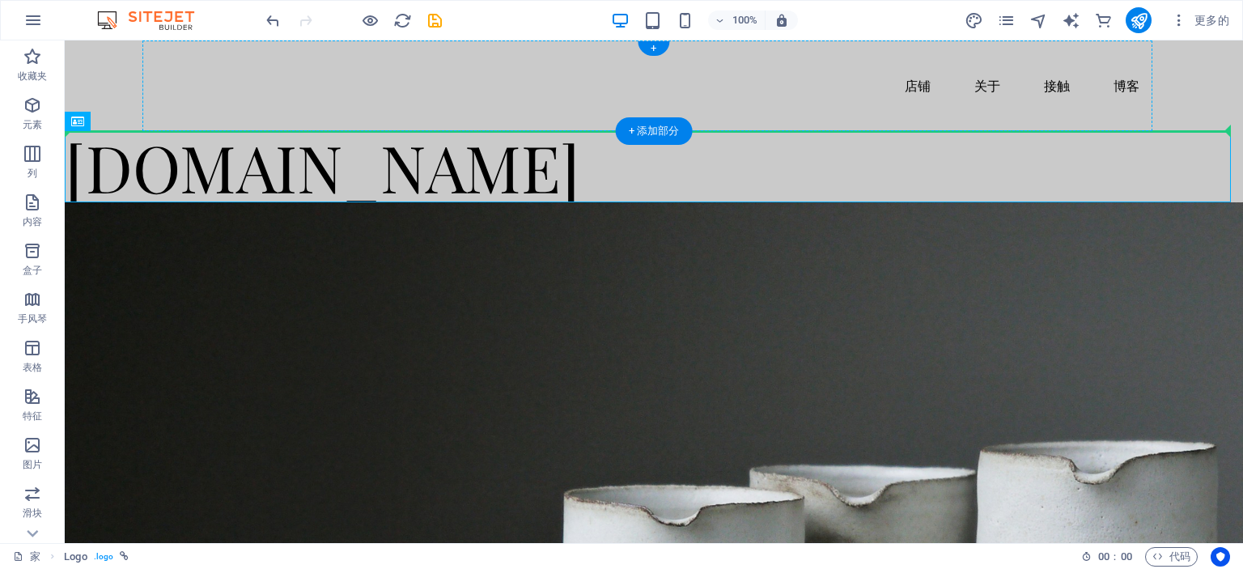
drag, startPoint x: 233, startPoint y: 176, endPoint x: 256, endPoint y: 92, distance: 86.4
drag, startPoint x: 223, startPoint y: 156, endPoint x: 256, endPoint y: 124, distance: 46.4
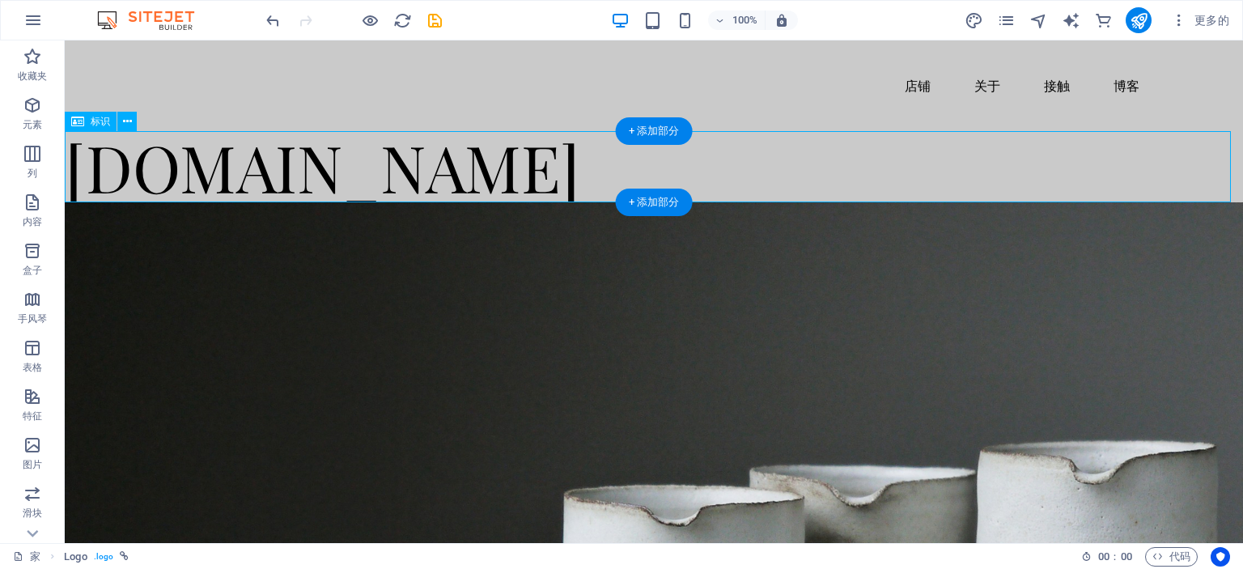
drag, startPoint x: 301, startPoint y: 158, endPoint x: 390, endPoint y: 159, distance: 89.0
click at [390, 159] on div "[DOMAIN_NAME]" at bounding box center [654, 166] width 1178 height 71
drag, startPoint x: 371, startPoint y: 168, endPoint x: 457, endPoint y: 168, distance: 86.6
click at [457, 168] on div "[DOMAIN_NAME]" at bounding box center [654, 166] width 1178 height 71
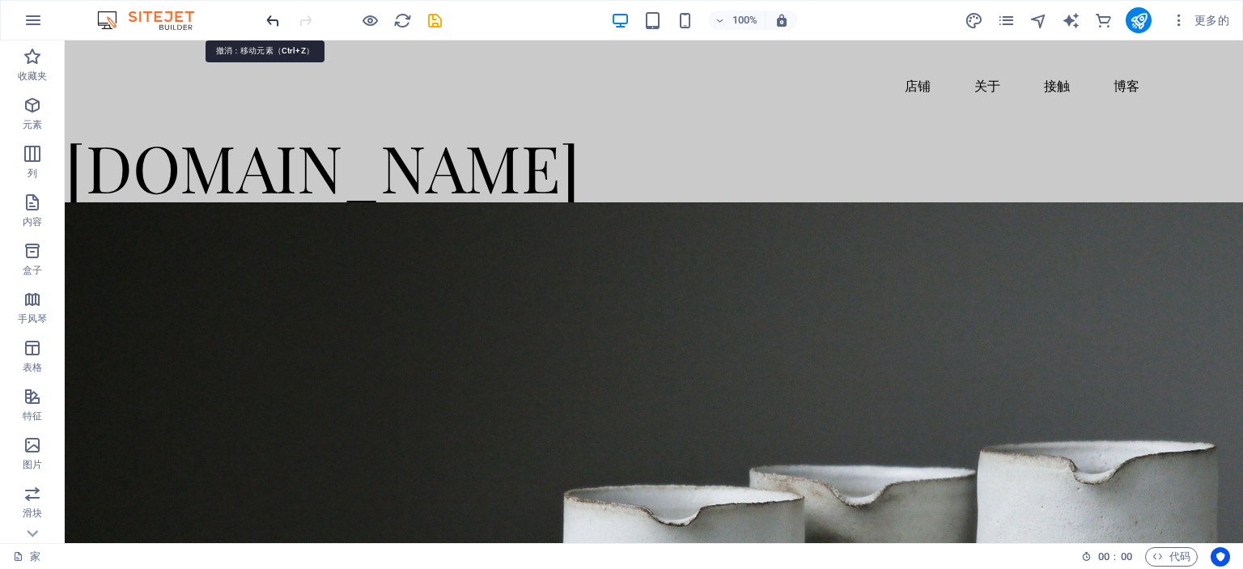
click at [270, 19] on icon "撤消" at bounding box center [273, 20] width 19 height 19
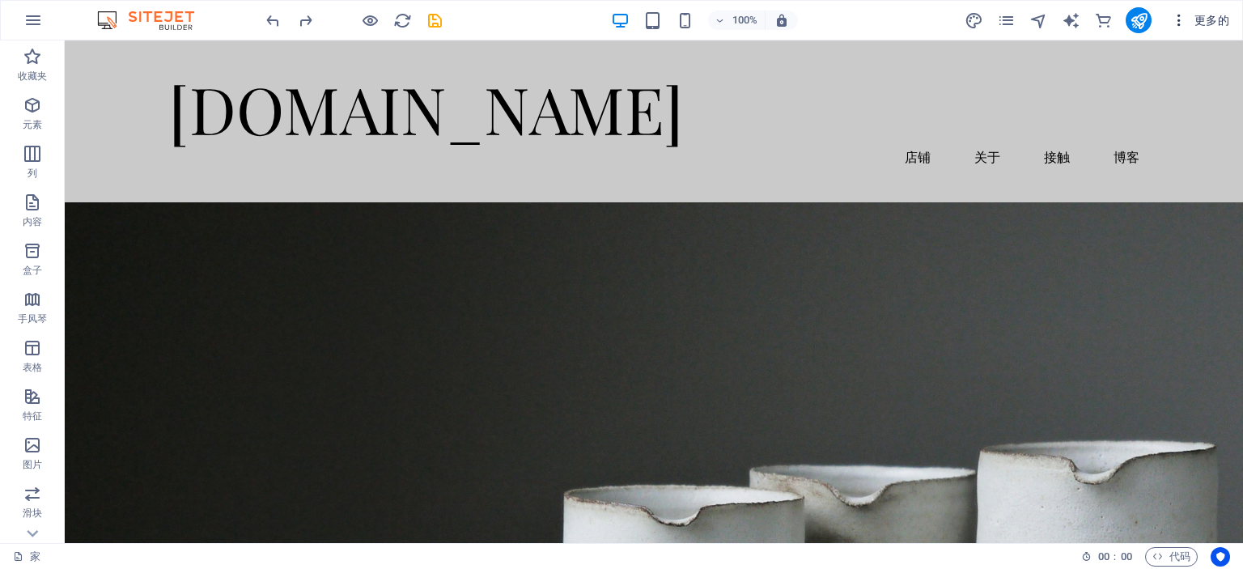
click at [1207, 19] on font "更多的" at bounding box center [1211, 20] width 35 height 13
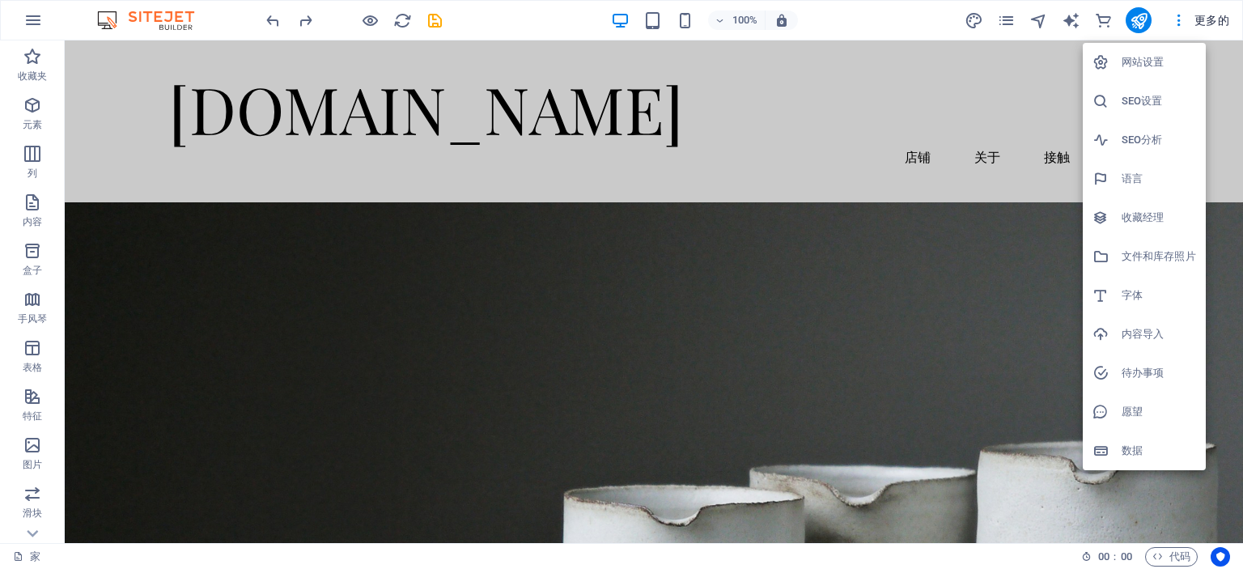
click at [1152, 61] on font "网站设置" at bounding box center [1143, 62] width 42 height 12
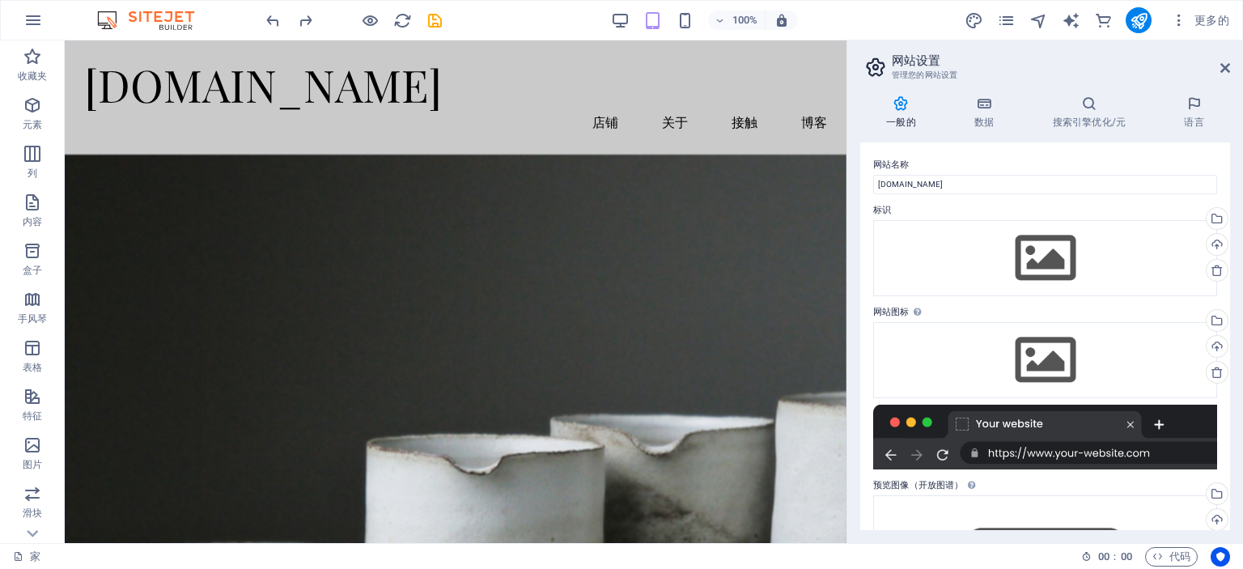
click at [864, 213] on div "网站名称 [DOMAIN_NAME] 标识 将文件拖到此处，单击选择文件或 从文件或我们的免费库存照片和视频中选择文件 从文件管理器、库存照片中选择文件，或上…" at bounding box center [1045, 336] width 370 height 388
click at [1027, 250] on div "将文件拖到此处，单击选择文件或 从文件或我们的免费库存照片和视频中选择文件" at bounding box center [1045, 258] width 344 height 76
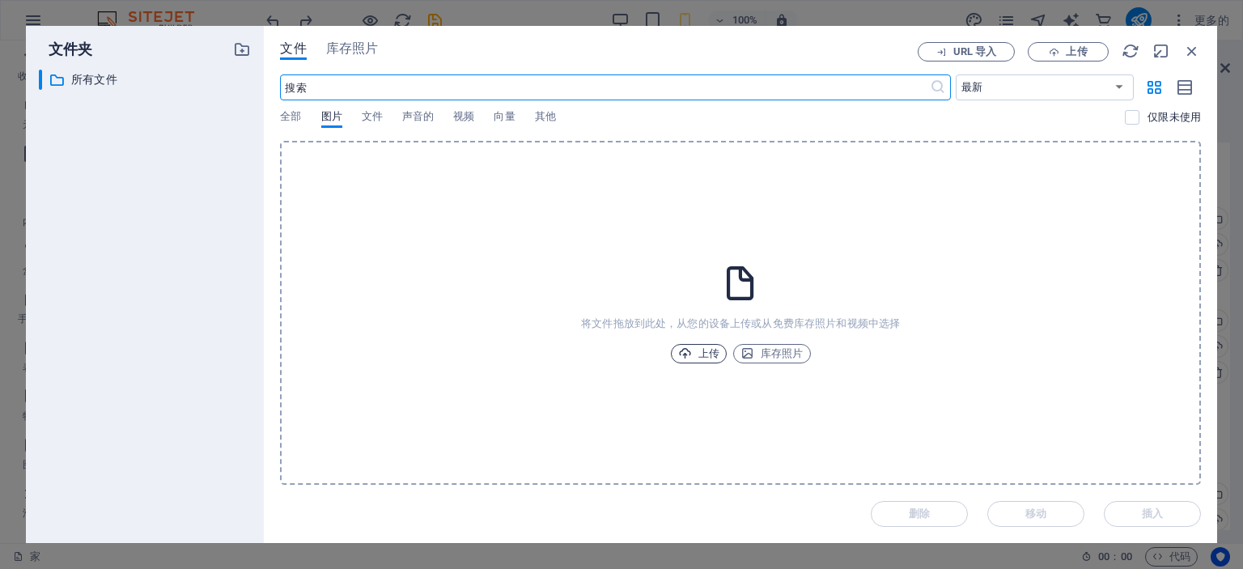
click at [710, 349] on font "上传" at bounding box center [708, 353] width 21 height 12
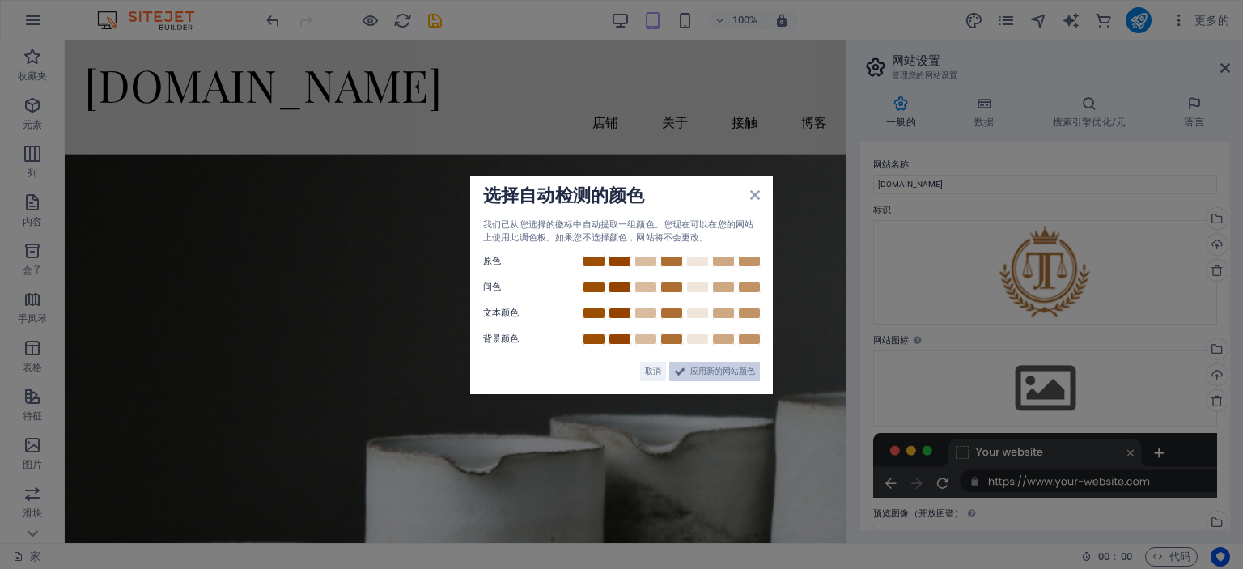
drag, startPoint x: 710, startPoint y: 368, endPoint x: 654, endPoint y: 325, distance: 71.0
click at [710, 368] on font "应用新的网站颜色" at bounding box center [722, 371] width 65 height 9
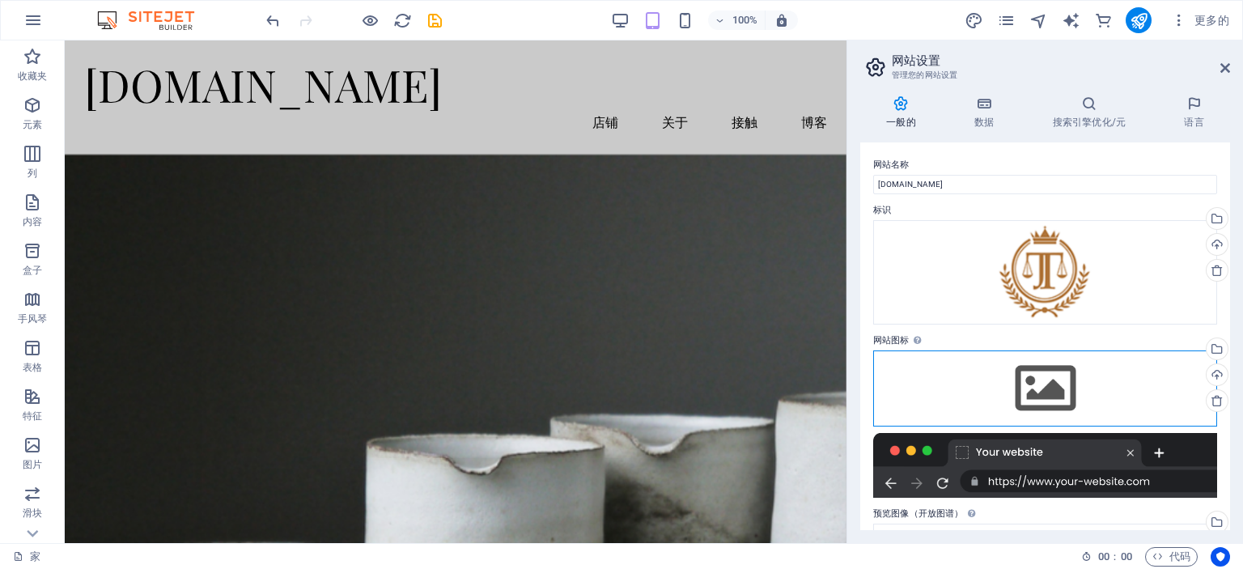
click at [1038, 397] on div "将文件拖到此处，单击选择文件或 从文件或我们的免费库存照片和视频中选择文件" at bounding box center [1045, 388] width 344 height 76
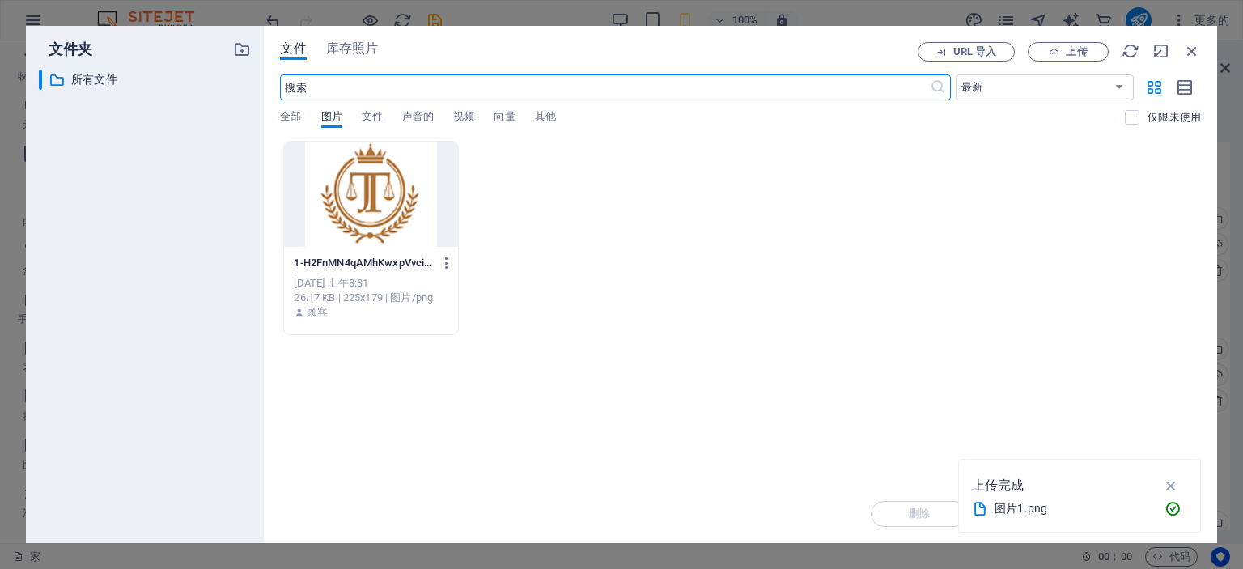
click at [375, 177] on div at bounding box center [370, 194] width 173 height 105
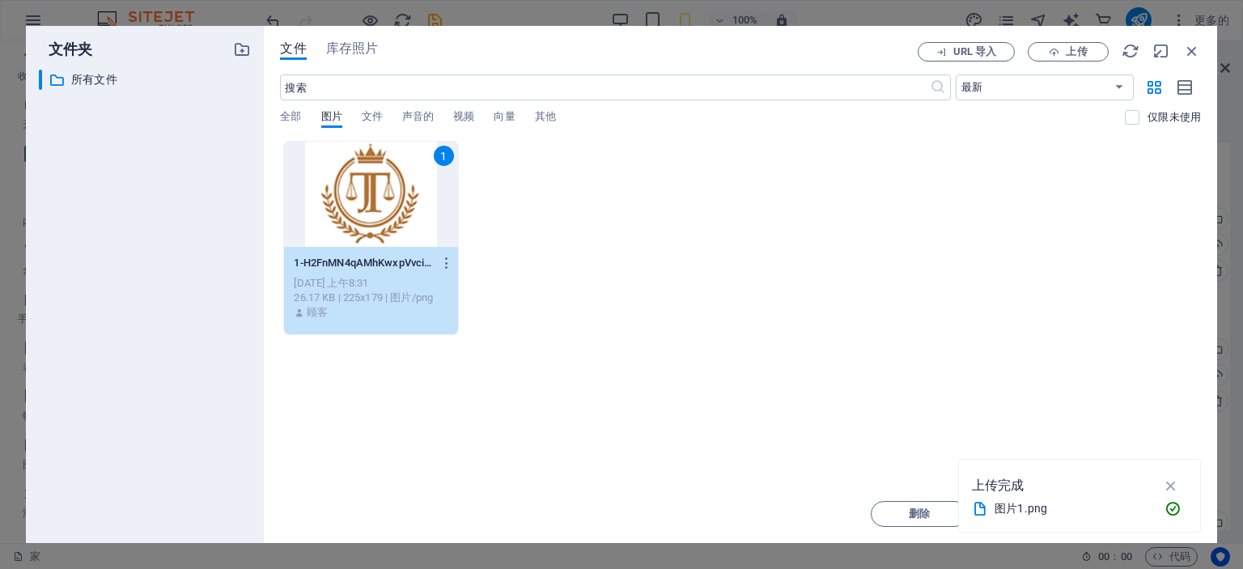
click at [1173, 485] on icon "button" at bounding box center [1171, 486] width 19 height 18
click at [1139, 510] on span "插入" at bounding box center [1152, 514] width 84 height 10
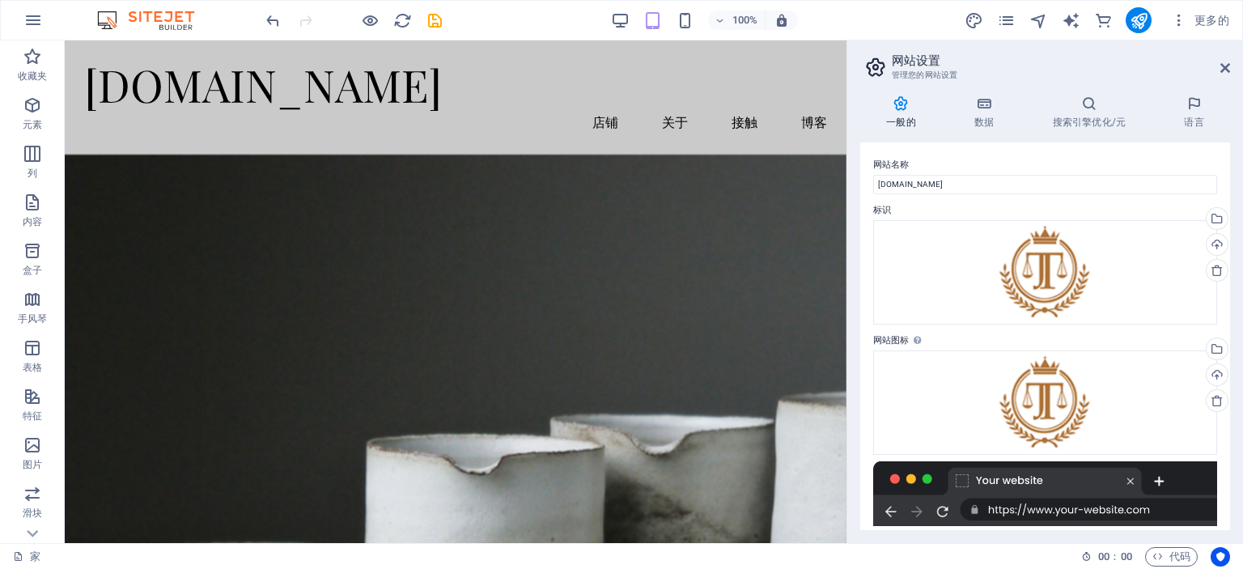
click at [1049, 492] on div at bounding box center [1045, 493] width 344 height 65
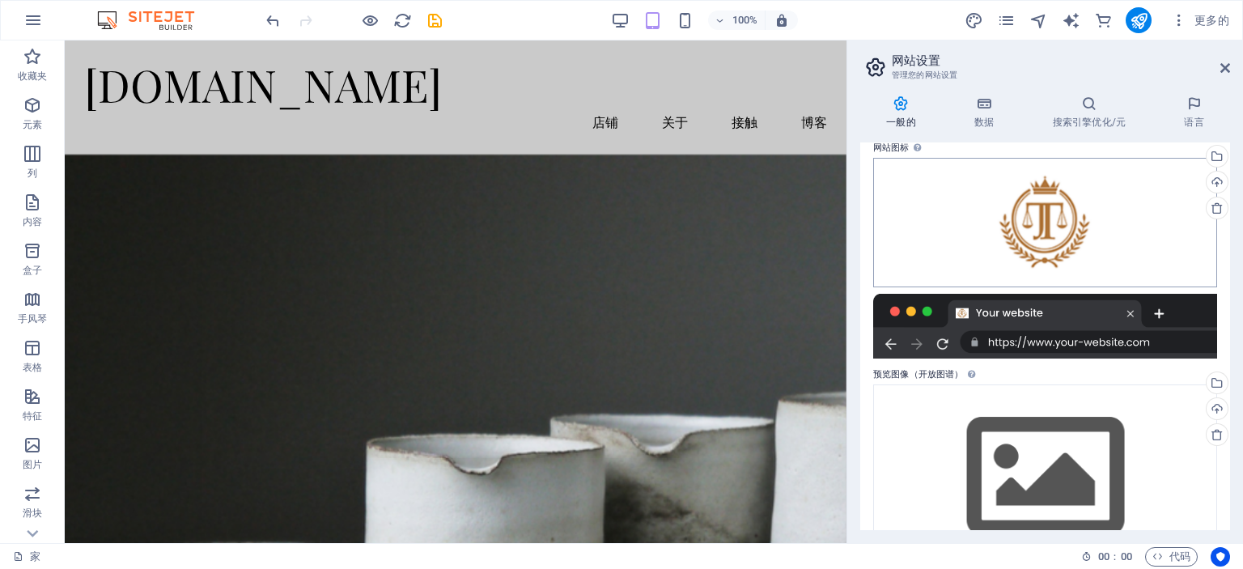
scroll to position [219, 0]
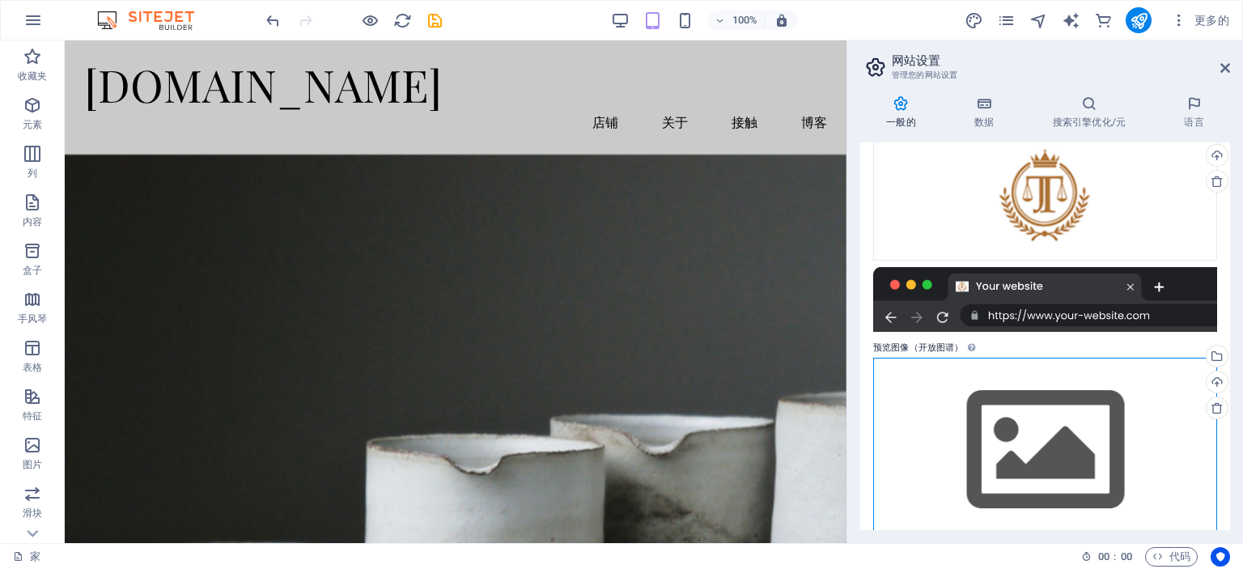
click at [973, 375] on div "将文件拖到此处，单击选择文件或 从文件或我们的免费库存照片和视频中选择文件" at bounding box center [1045, 450] width 344 height 185
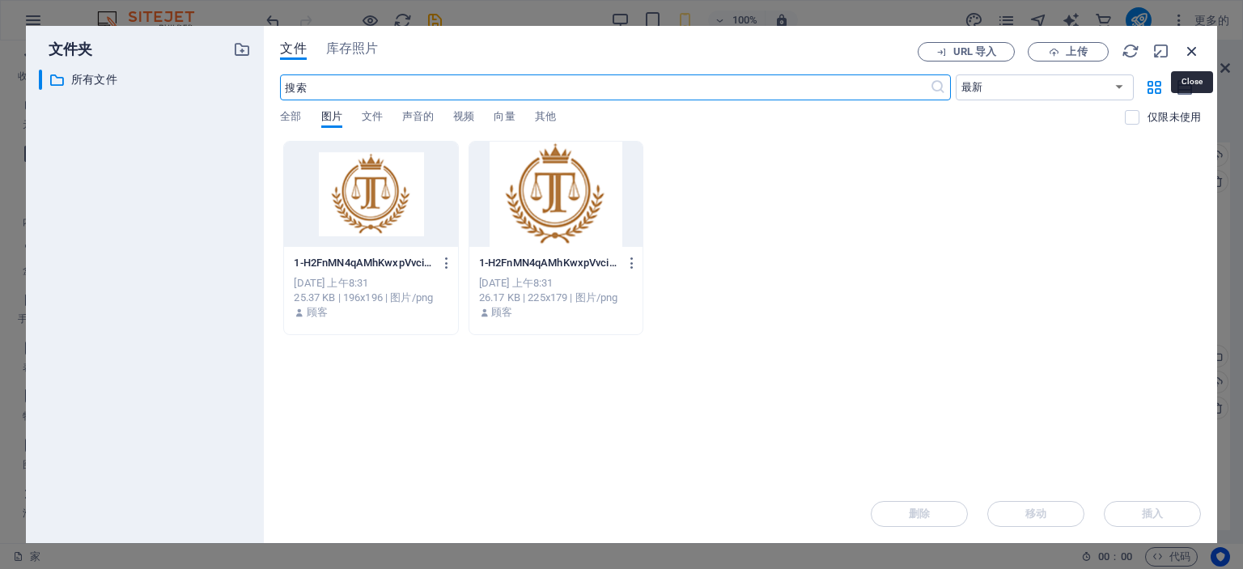
click at [1191, 53] on icon "button" at bounding box center [1192, 51] width 18 height 18
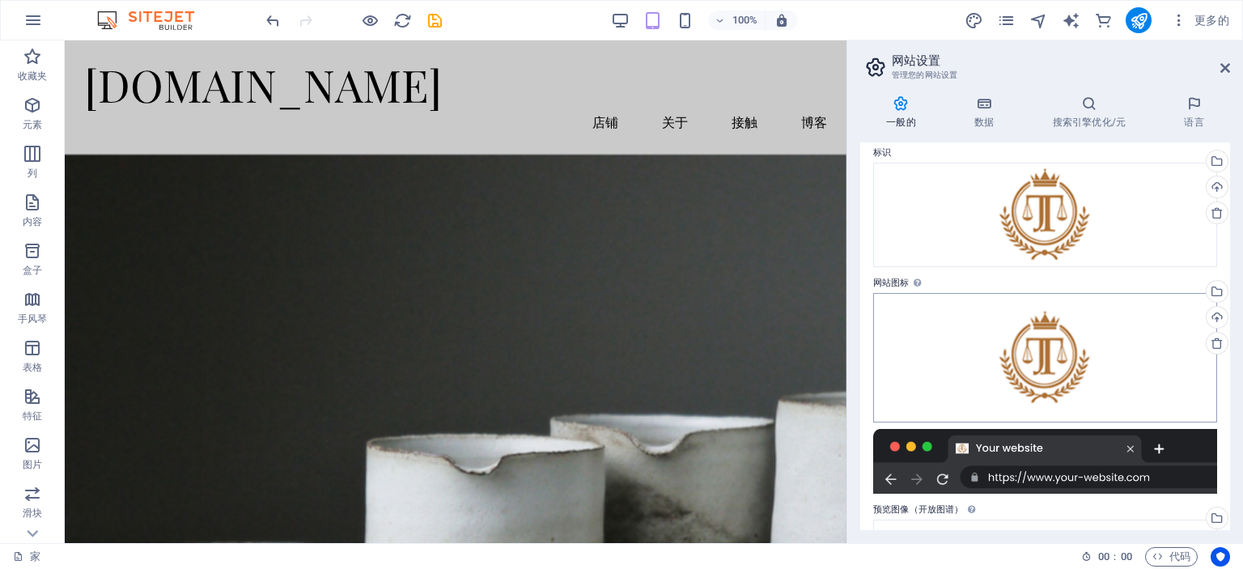
scroll to position [0, 0]
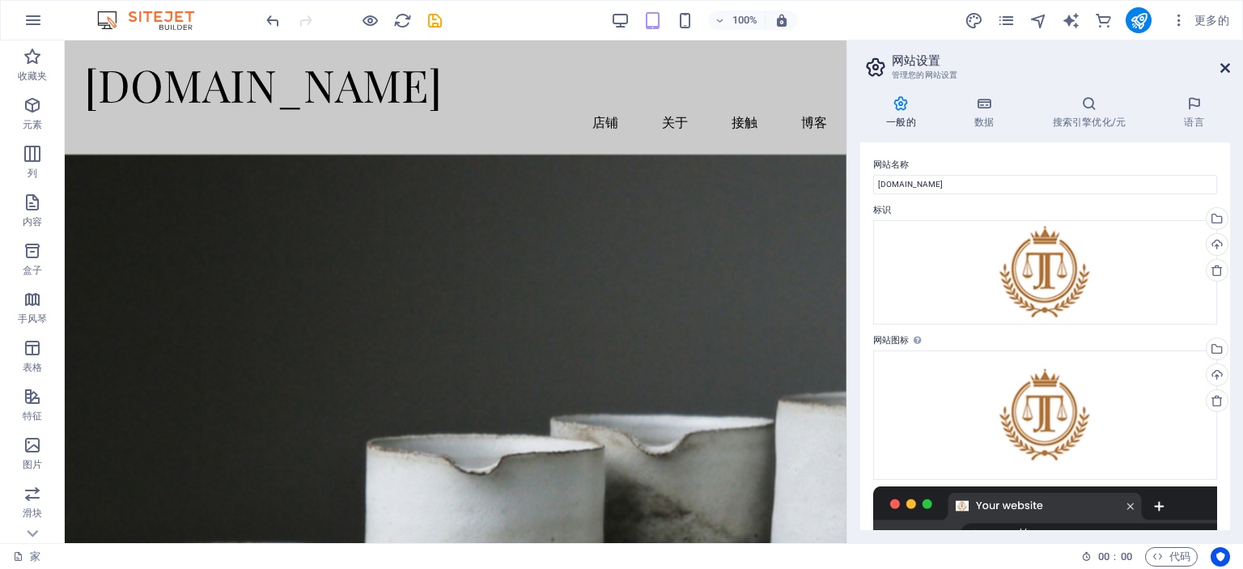
click at [1224, 69] on icon at bounding box center [1225, 67] width 10 height 13
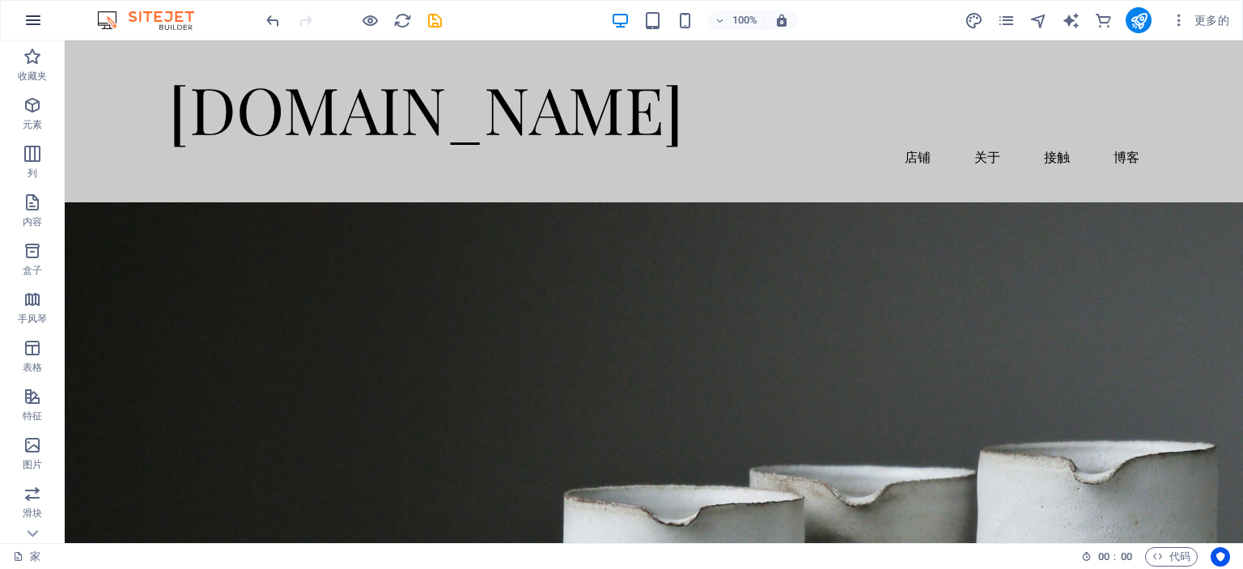
click at [41, 21] on icon "button" at bounding box center [32, 20] width 19 height 19
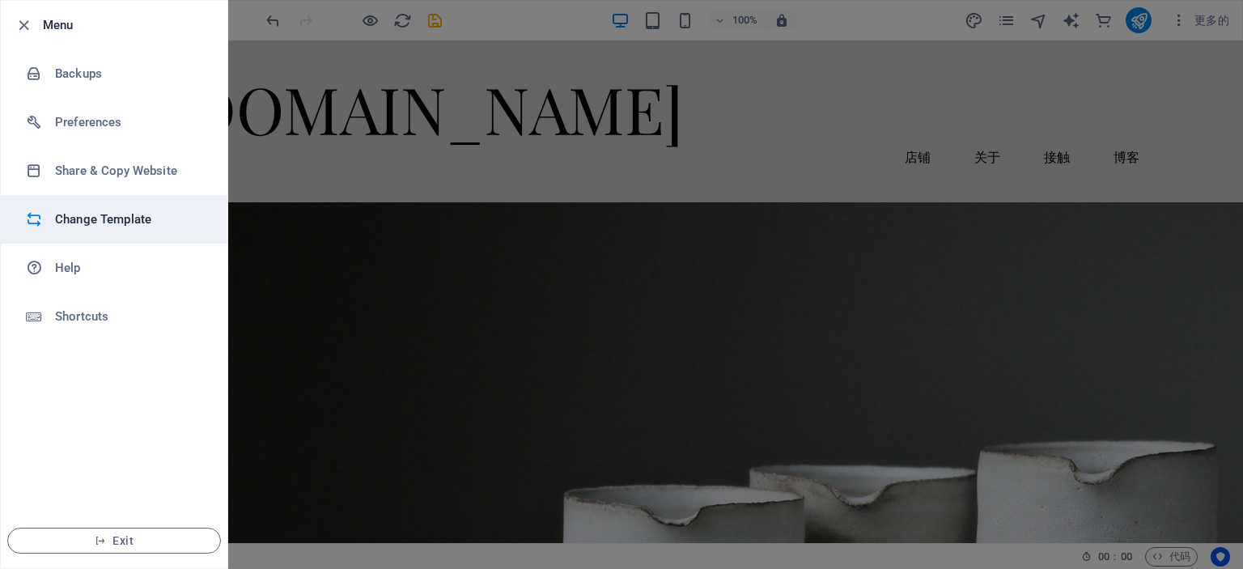
click at [114, 228] on h6 "Change Template" at bounding box center [130, 219] width 150 height 19
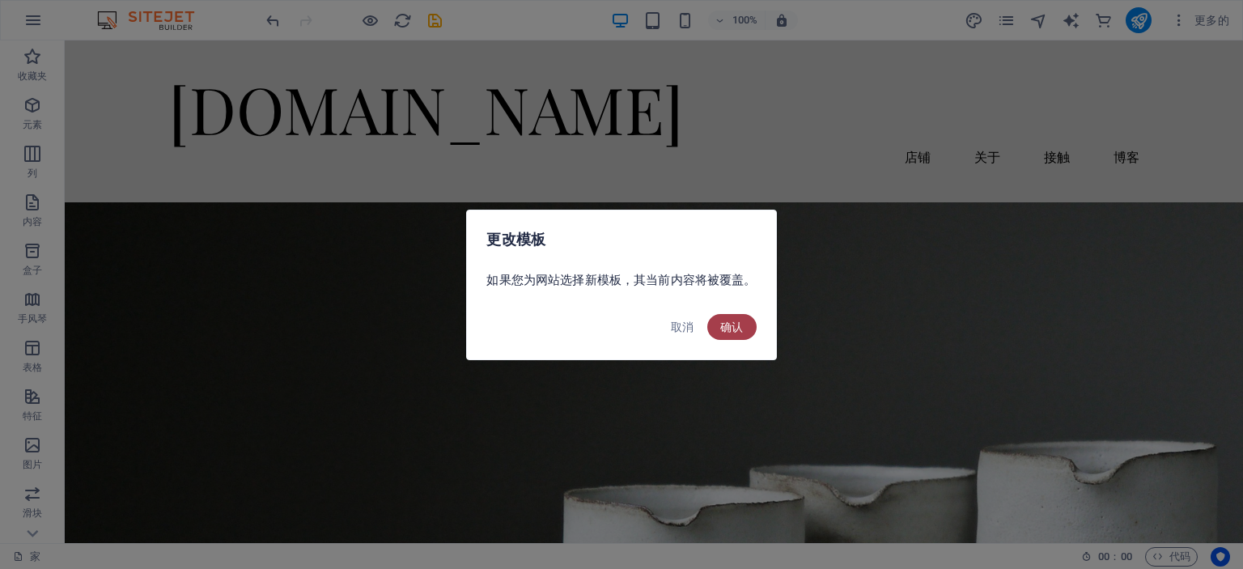
click at [736, 329] on font "确认" at bounding box center [731, 326] width 23 height 13
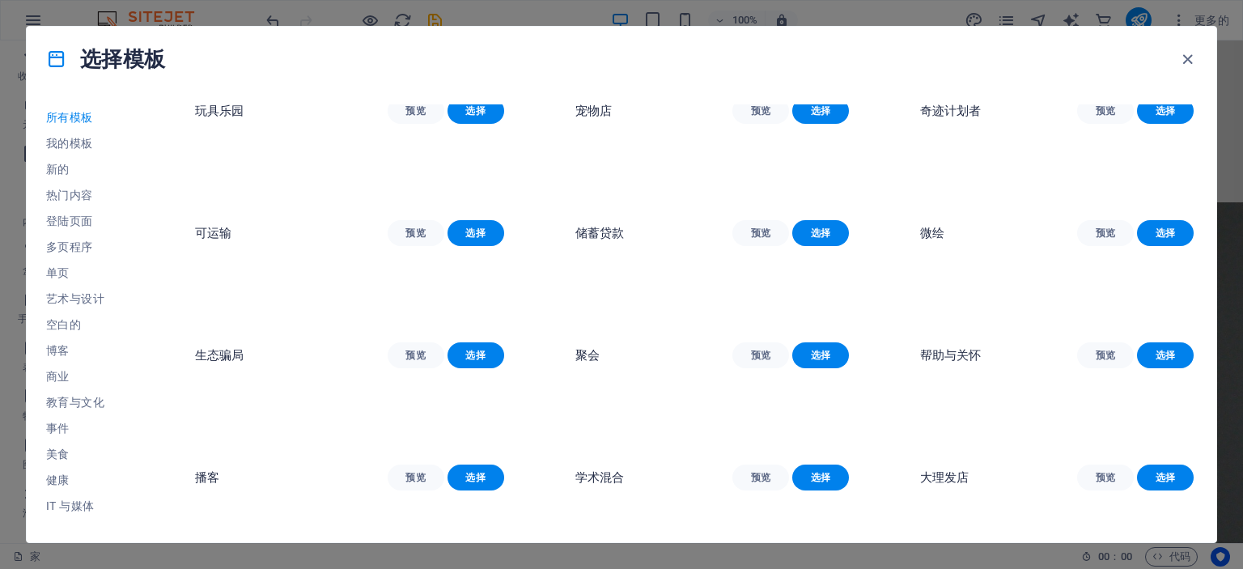
scroll to position [486, 0]
